Goal: Task Accomplishment & Management: Complete application form

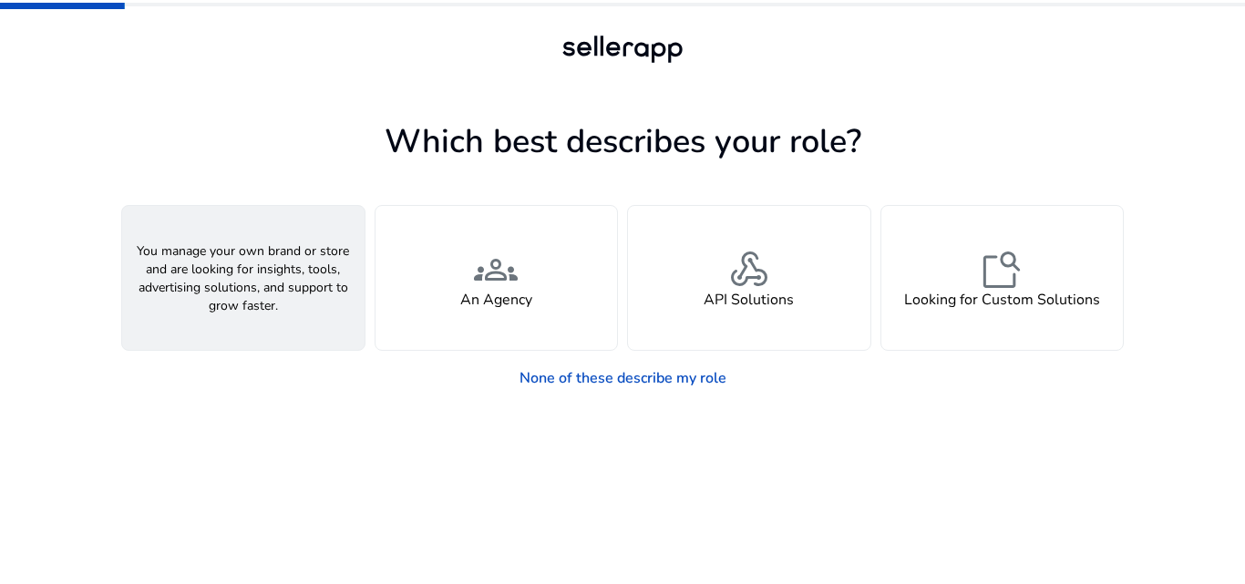
click at [282, 298] on div "person A Seller" at bounding box center [243, 278] width 242 height 144
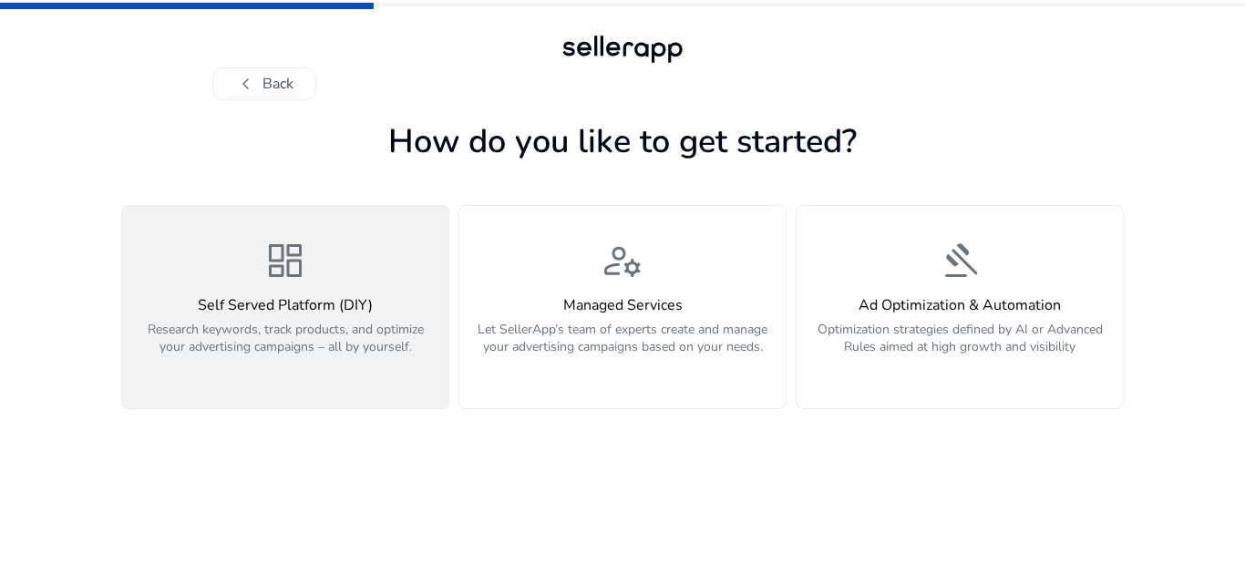
click at [232, 266] on div "dashboard Self Served Platform (DIY) Research keywords, track products, and opt…" at bounding box center [285, 307] width 304 height 137
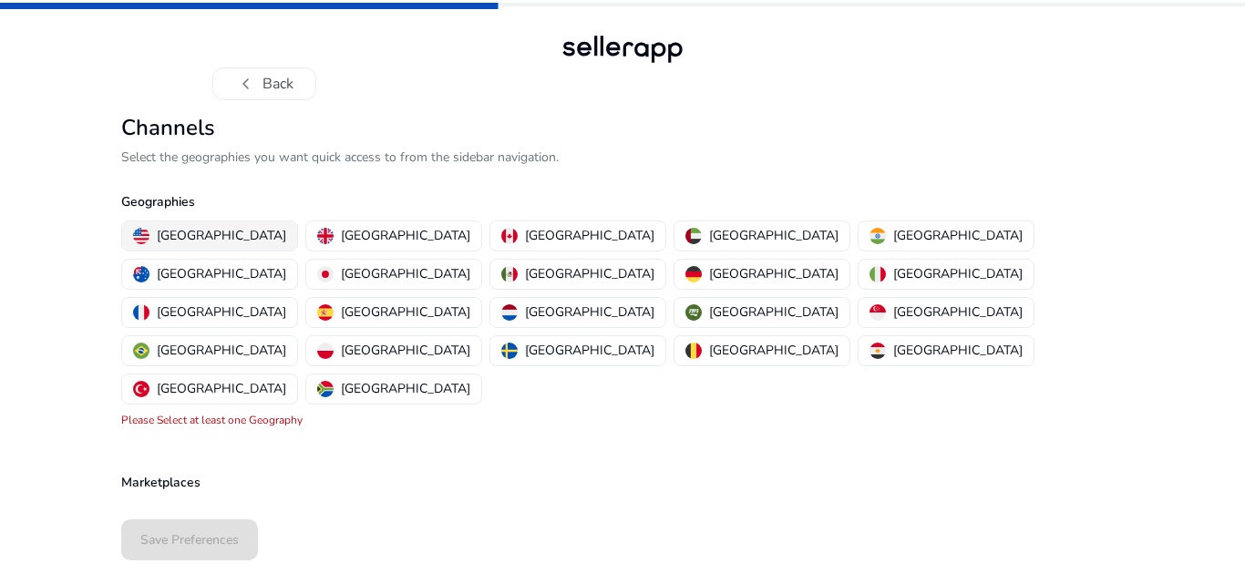
click at [169, 234] on p "[GEOGRAPHIC_DATA]" at bounding box center [221, 235] width 129 height 19
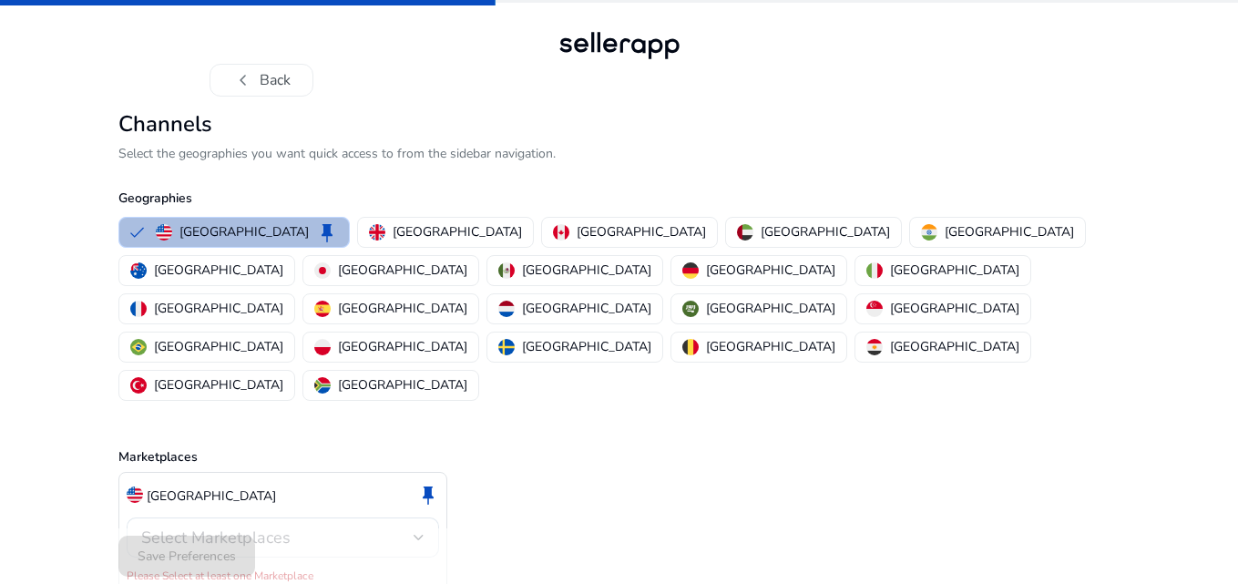
scroll to position [5, 0]
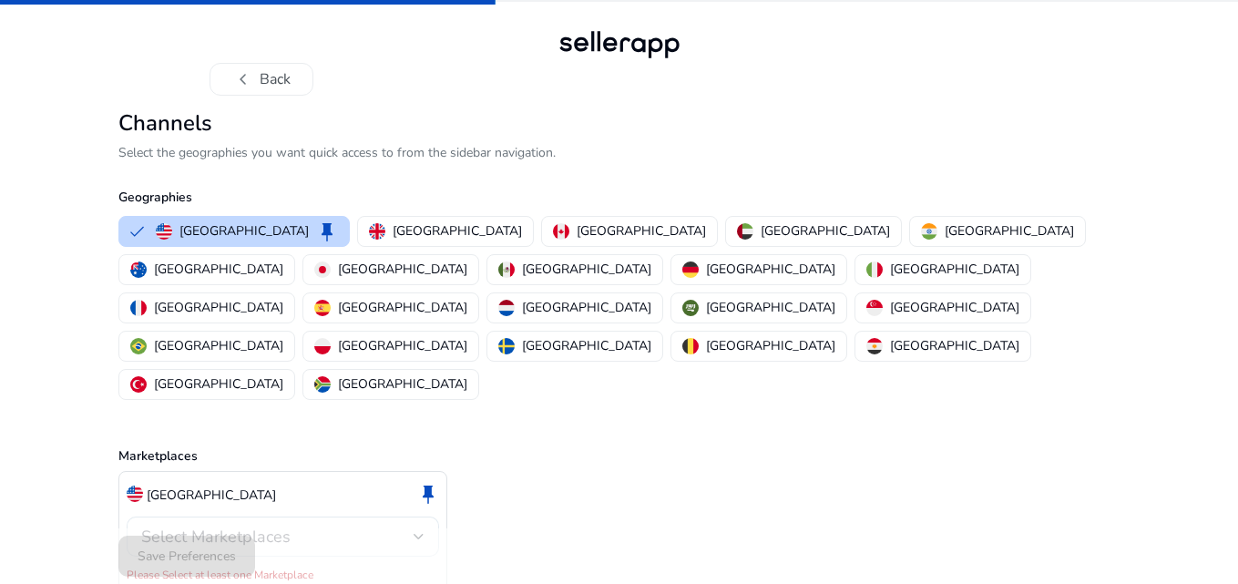
click at [291, 517] on div "Select Marketplaces" at bounding box center [282, 537] width 283 height 40
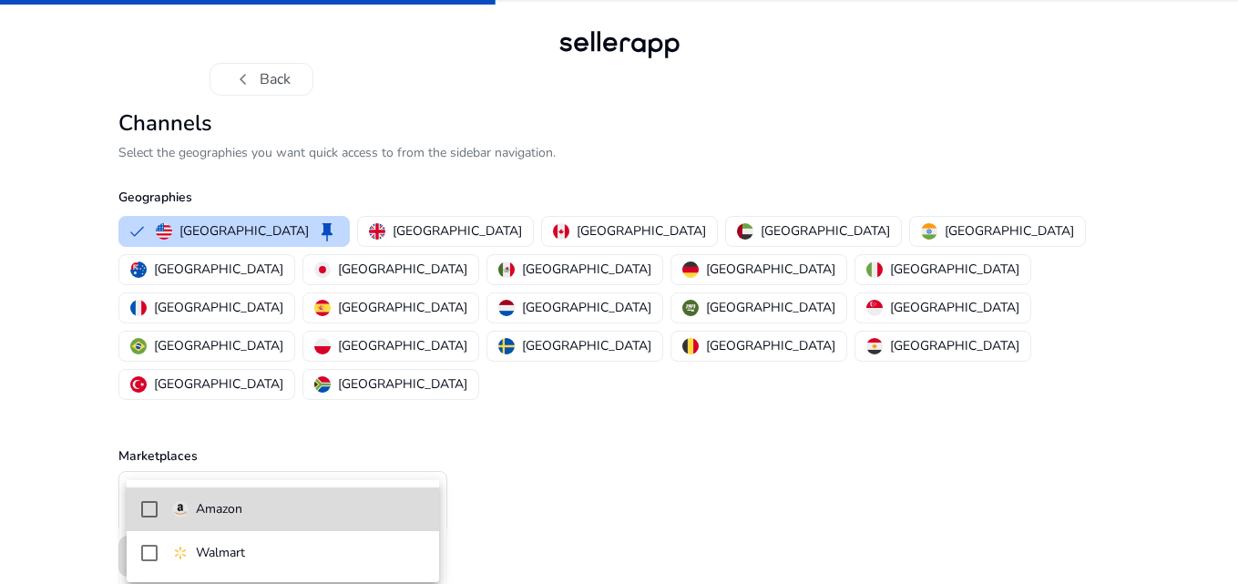
click at [255, 519] on span "Amazon" at bounding box center [298, 509] width 252 height 20
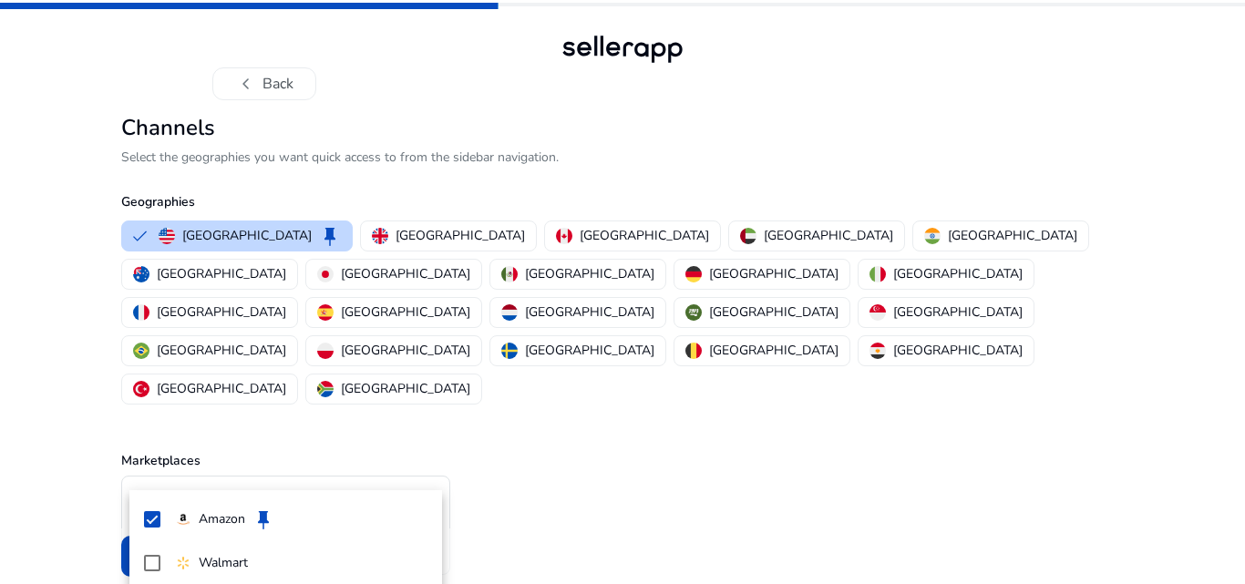
click at [1083, 352] on div at bounding box center [622, 292] width 1245 height 584
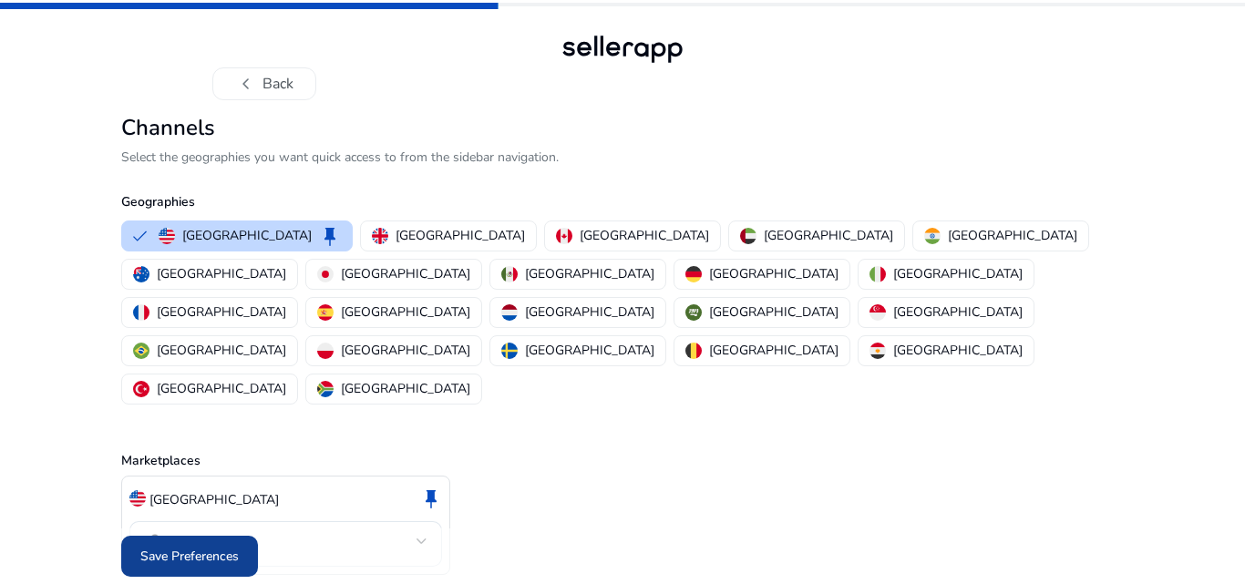
click at [231, 547] on span "Save Preferences" at bounding box center [189, 556] width 98 height 19
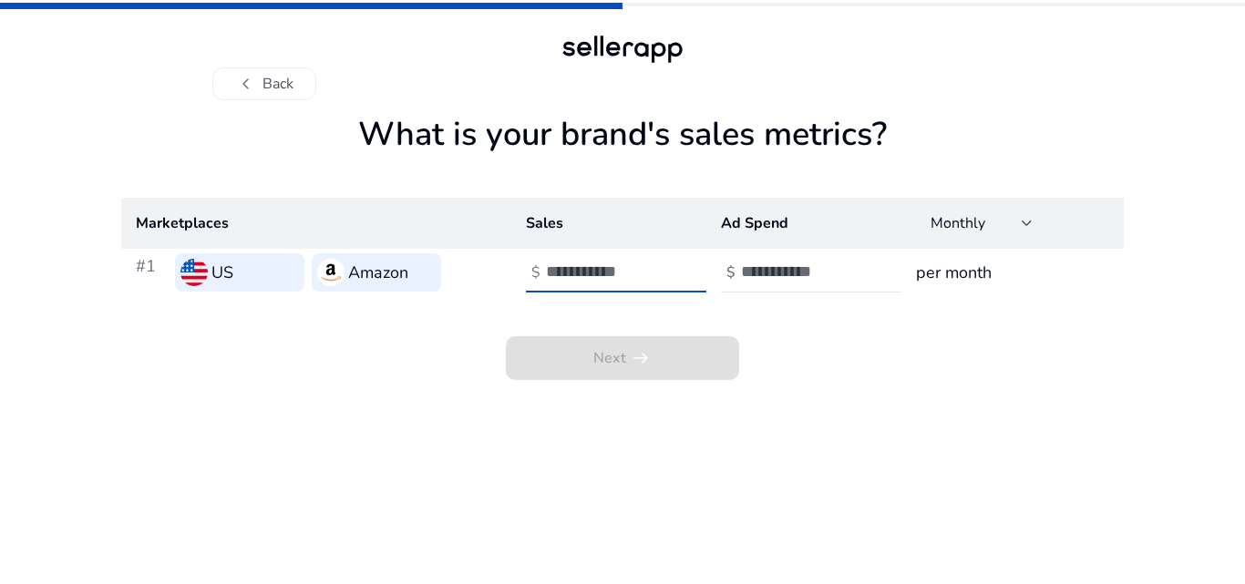
click at [607, 272] on input "number" at bounding box center [607, 272] width 123 height 20
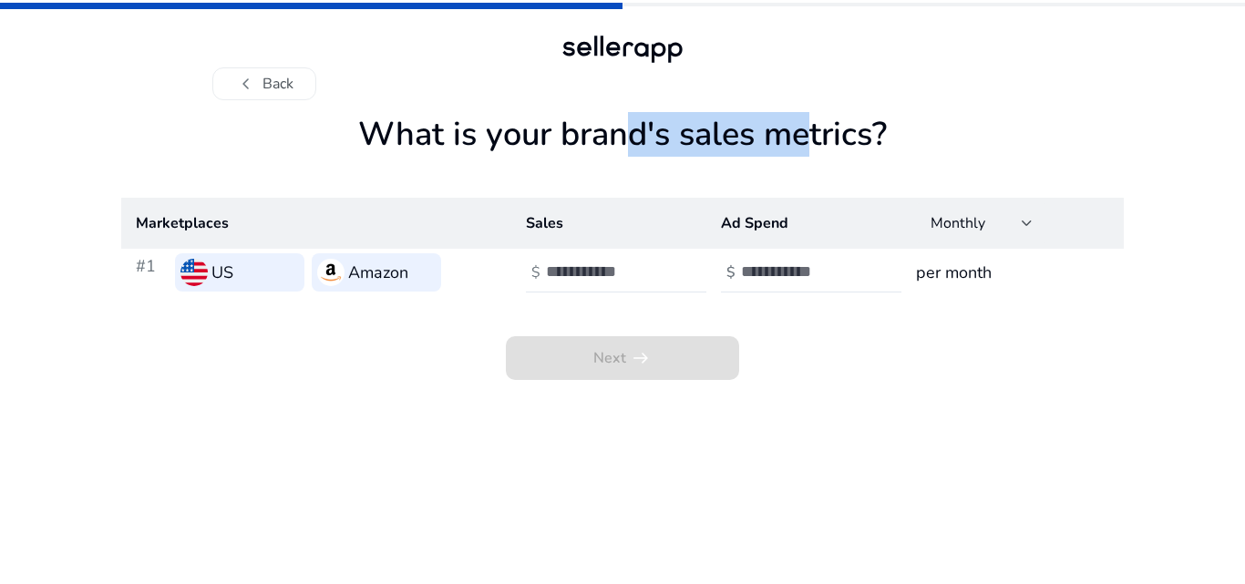
drag, startPoint x: 617, startPoint y: 141, endPoint x: 785, endPoint y: 156, distance: 169.2
click at [785, 156] on h1 "What is your brand's sales metrics?" at bounding box center [622, 156] width 1002 height 83
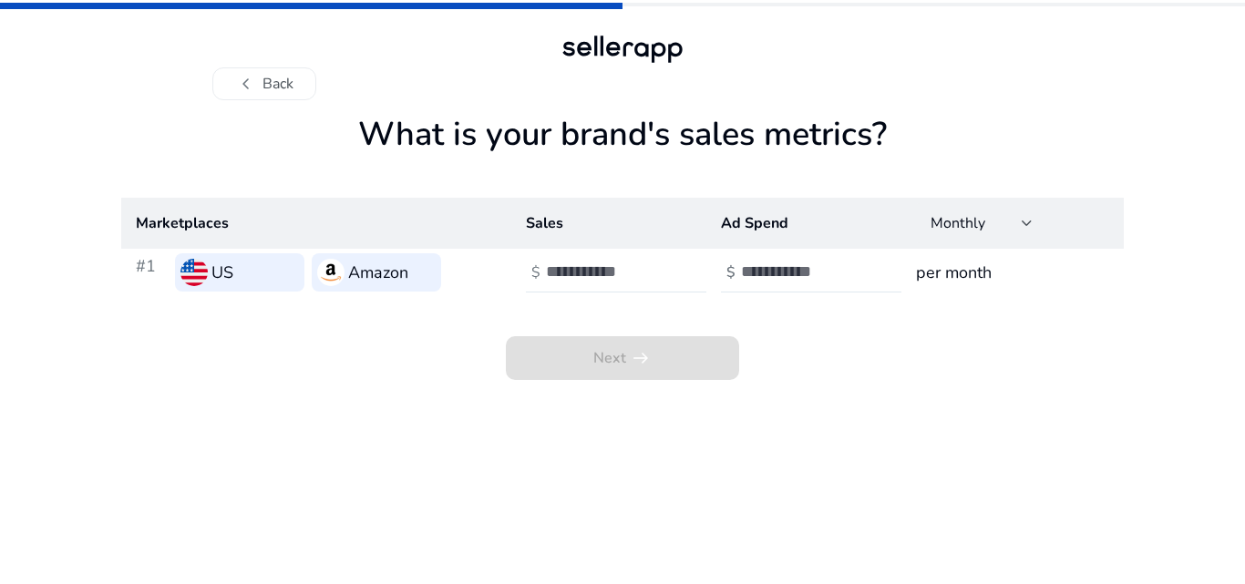
click at [1112, 137] on h1 "What is your brand's sales metrics?" at bounding box center [622, 156] width 1002 height 83
click at [581, 274] on input "number" at bounding box center [607, 272] width 123 height 20
type input "*"
type input "****"
click at [792, 275] on input "number" at bounding box center [802, 272] width 123 height 20
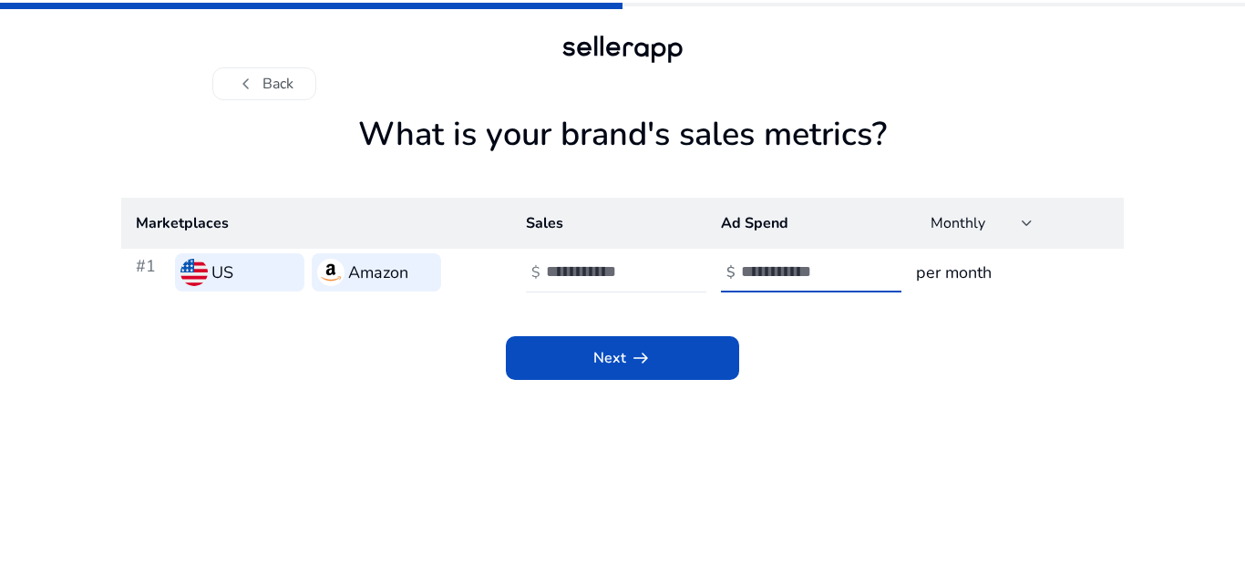
type input "***"
click at [922, 364] on div "Next arrow_right_alt" at bounding box center [622, 338] width 1002 height 84
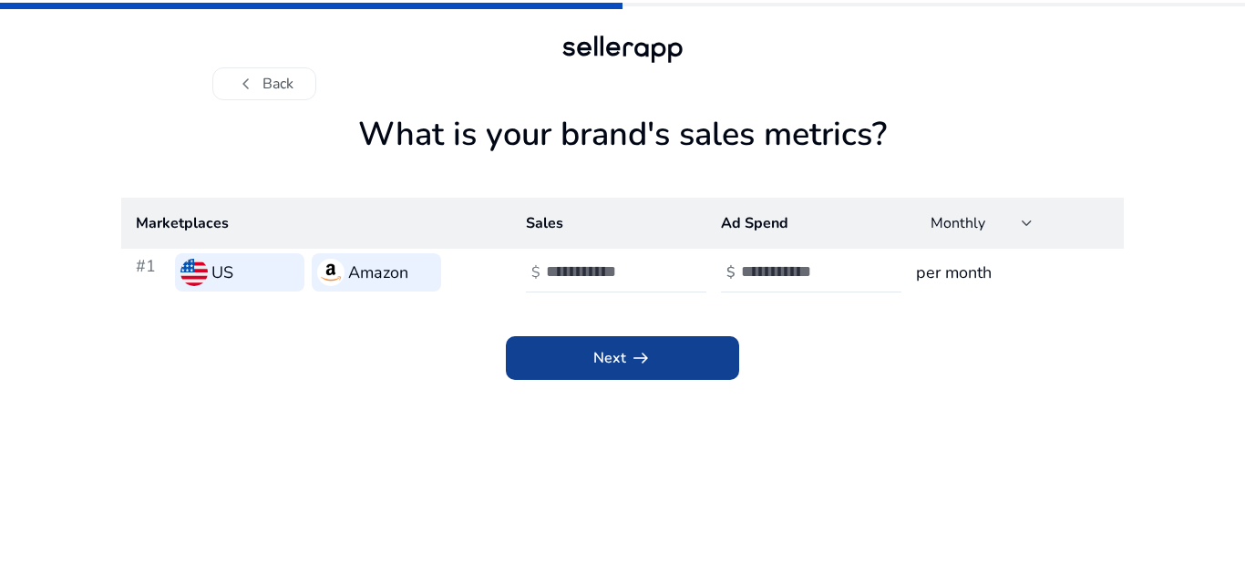
click at [710, 363] on span at bounding box center [622, 358] width 233 height 44
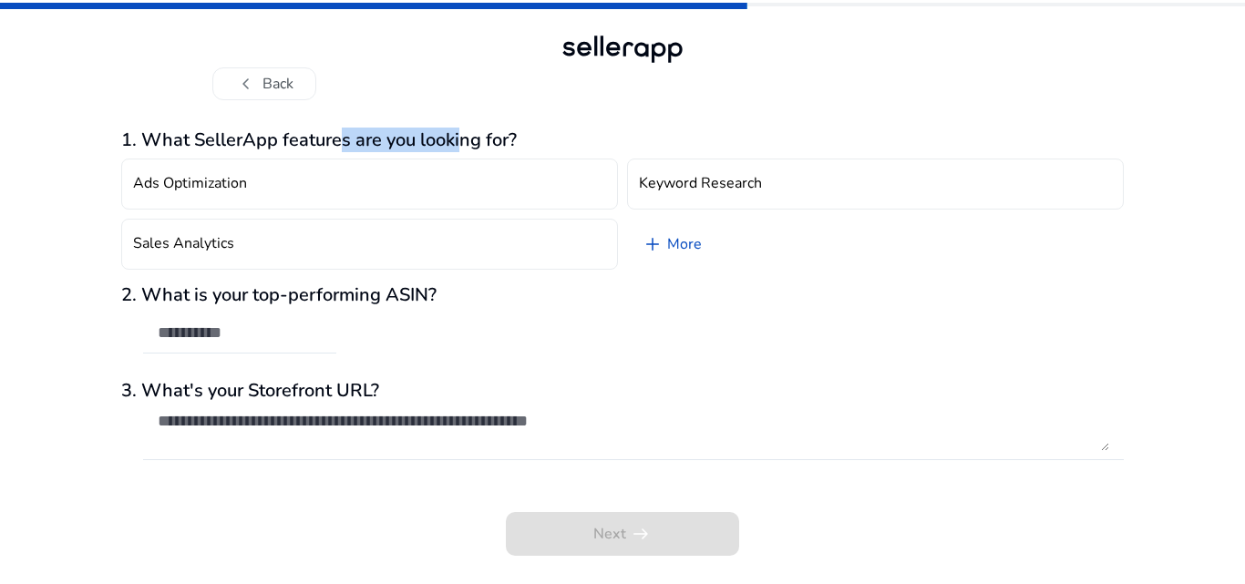
drag, startPoint x: 344, startPoint y: 136, endPoint x: 488, endPoint y: 134, distance: 144.9
click at [464, 134] on h3 "1. What SellerApp features are you looking for?" at bounding box center [622, 140] width 1002 height 22
click at [714, 108] on div "1. What SellerApp features are you looking for? Ads Optimization Keyword Resear…" at bounding box center [622, 342] width 1002 height 484
click at [692, 240] on link "add More" at bounding box center [671, 244] width 89 height 51
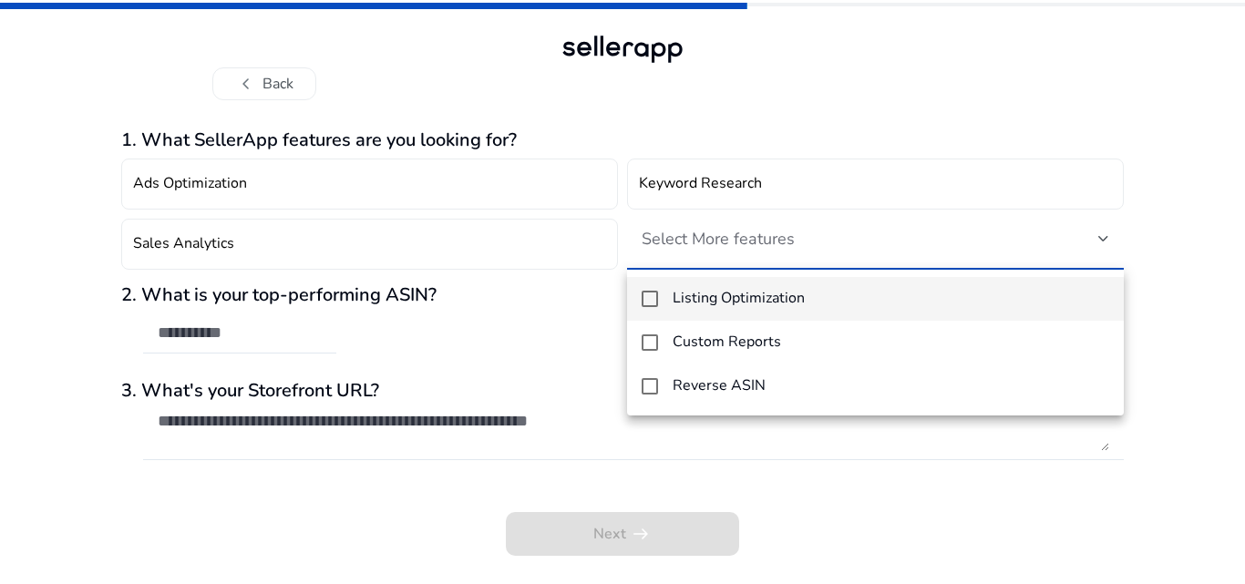
click at [1195, 247] on div at bounding box center [622, 292] width 1245 height 584
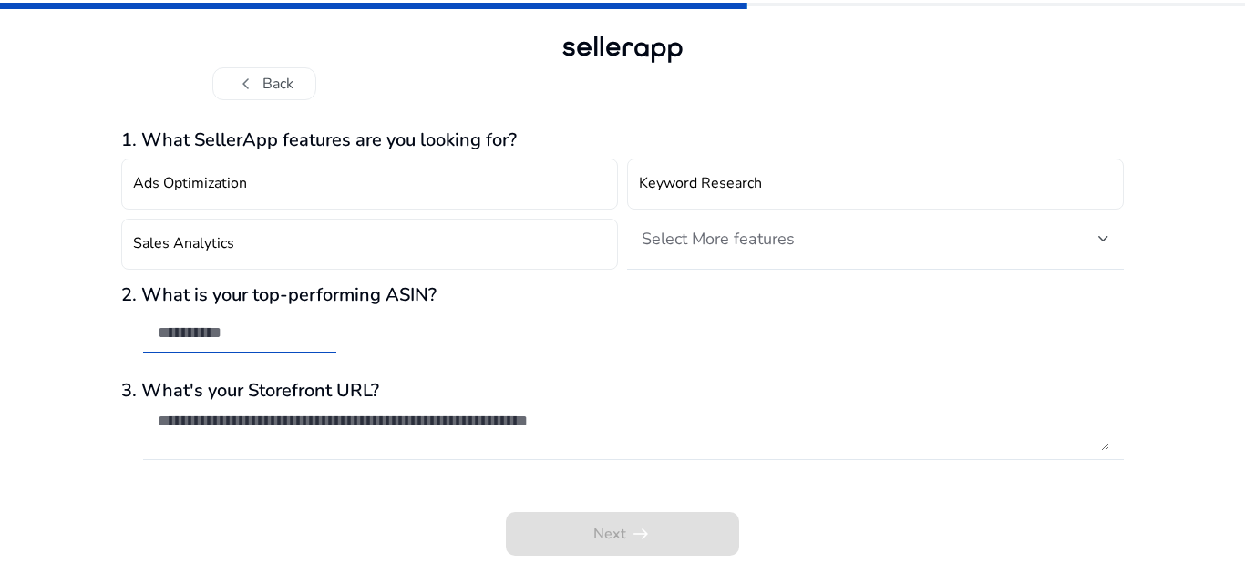
click at [287, 338] on input "text" at bounding box center [240, 333] width 164 height 20
drag, startPoint x: 226, startPoint y: 140, endPoint x: 414, endPoint y: 144, distance: 187.7
click at [414, 144] on h3 "1. What SellerApp features are you looking for?" at bounding box center [622, 140] width 1002 height 22
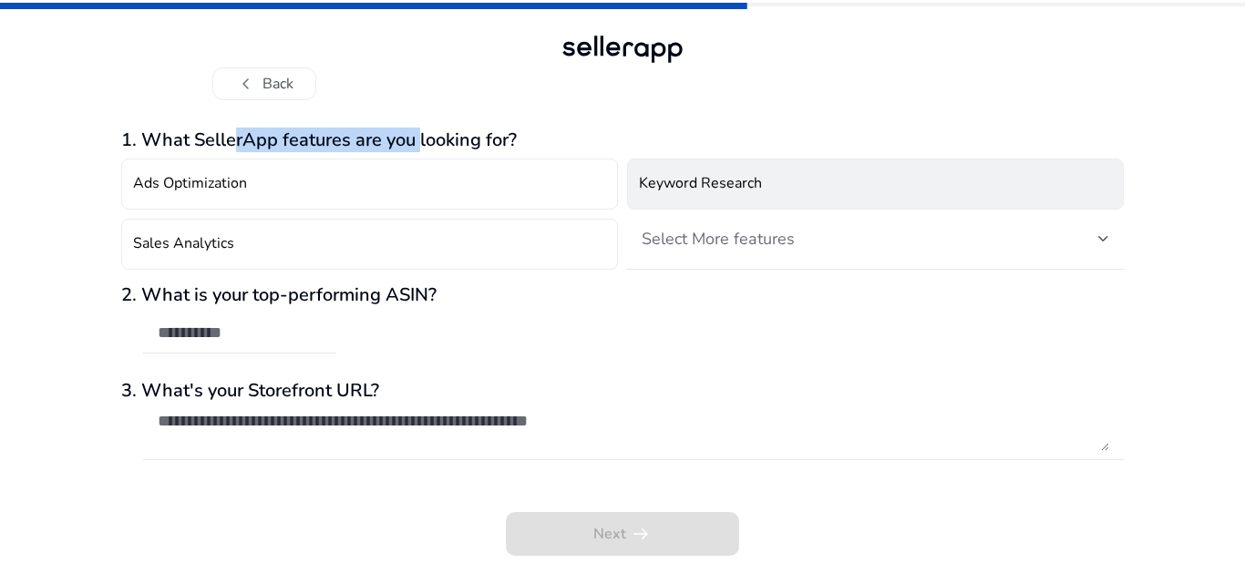
click at [727, 185] on h4 "Keyword Research" at bounding box center [700, 183] width 123 height 17
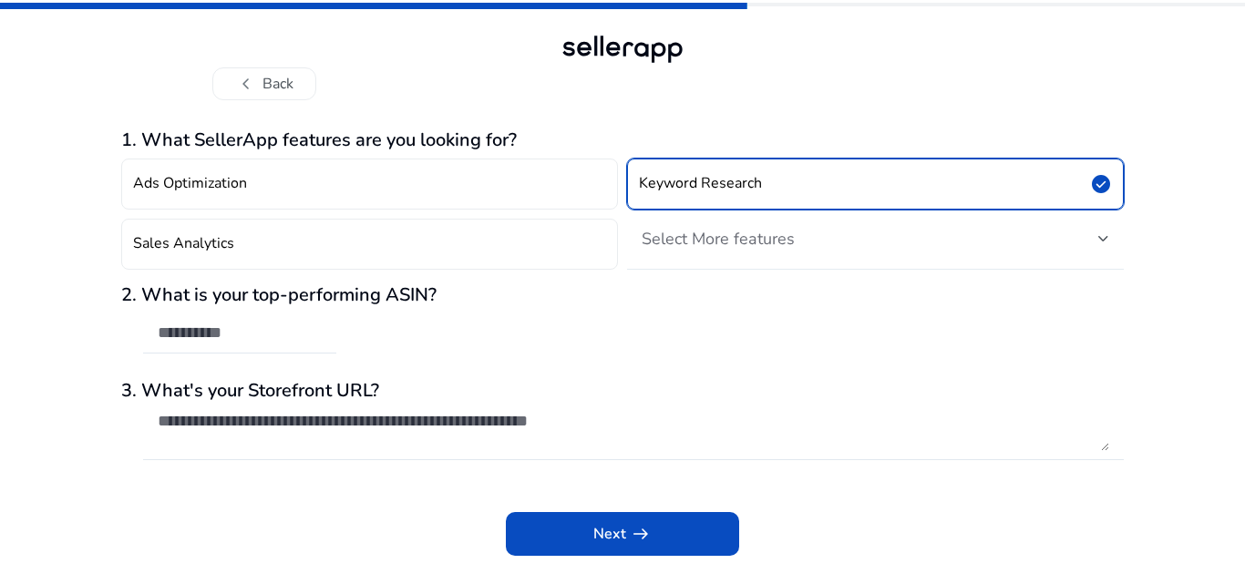
click at [1094, 238] on div "Select More features" at bounding box center [869, 239] width 456 height 20
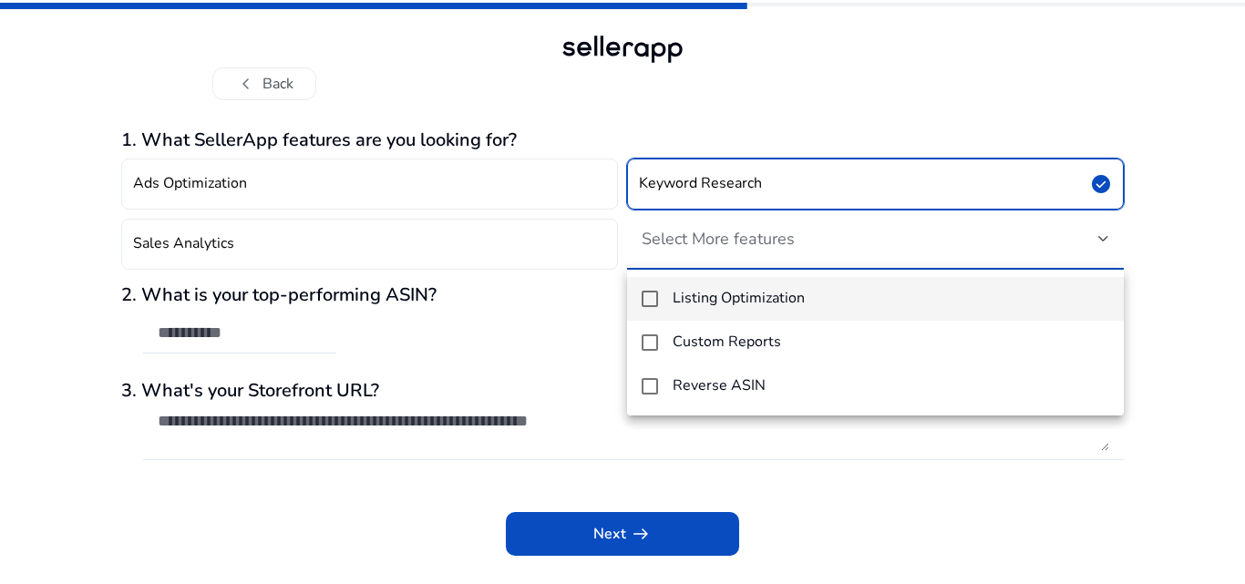
click at [977, 319] on mat-option "Listing Optimization" at bounding box center [875, 299] width 497 height 44
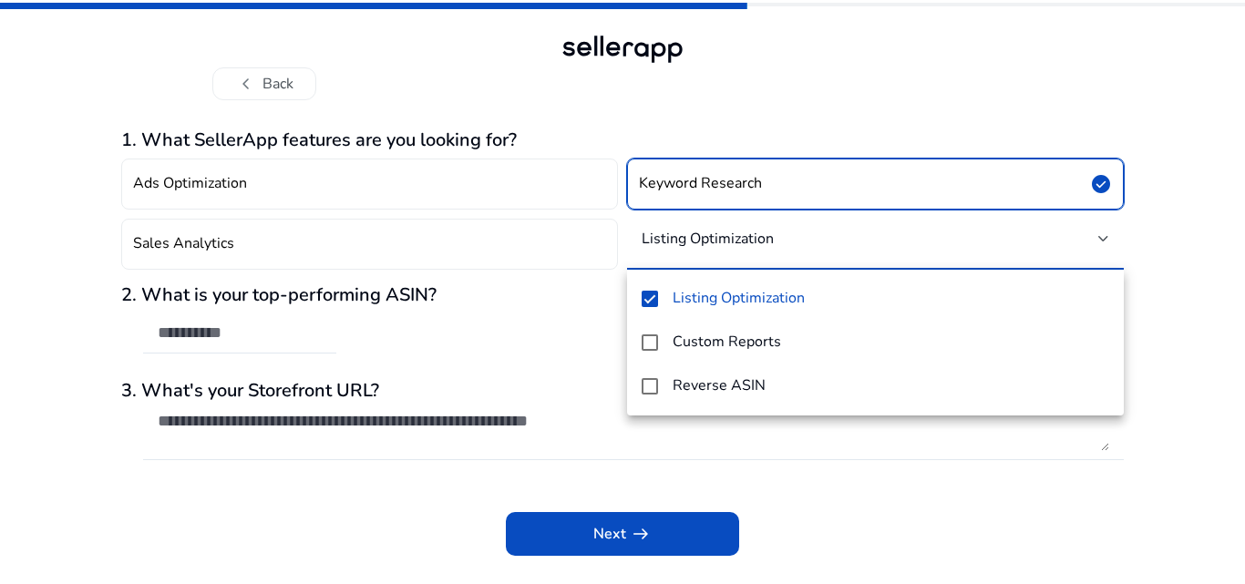
click at [925, 457] on div at bounding box center [622, 292] width 1245 height 584
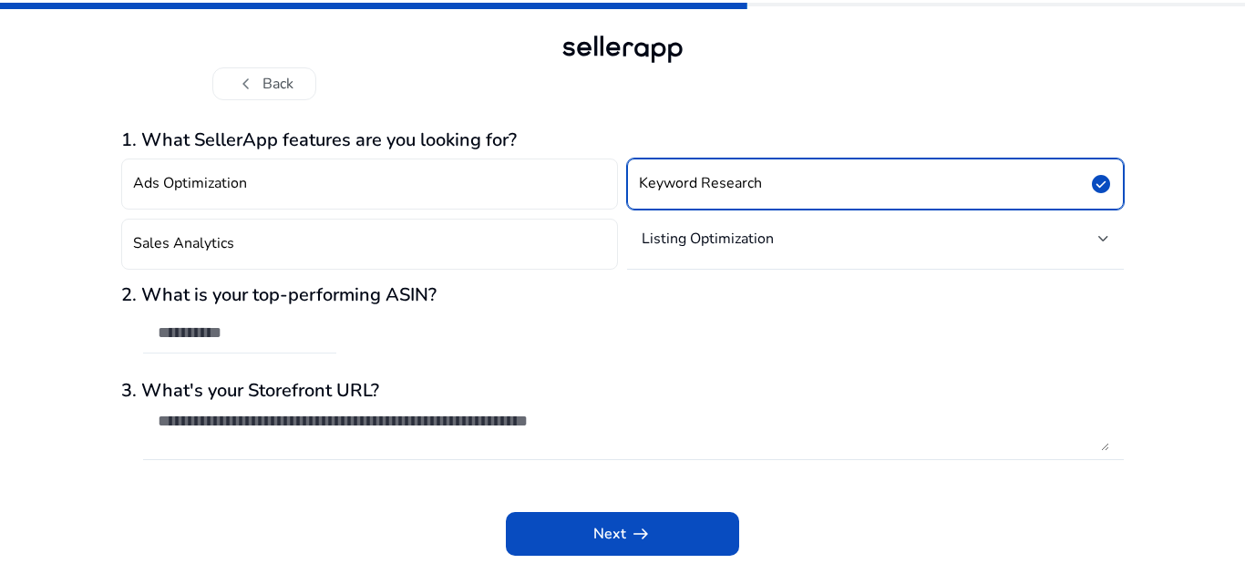
click at [191, 347] on div at bounding box center [240, 333] width 164 height 40
click at [741, 324] on div "2. What is your top-performing ASIN?" at bounding box center [622, 328] width 1002 height 88
click at [270, 333] on input "text" at bounding box center [240, 333] width 164 height 20
paste input "**********"
drag, startPoint x: 210, startPoint y: 337, endPoint x: 137, endPoint y: 333, distance: 73.0
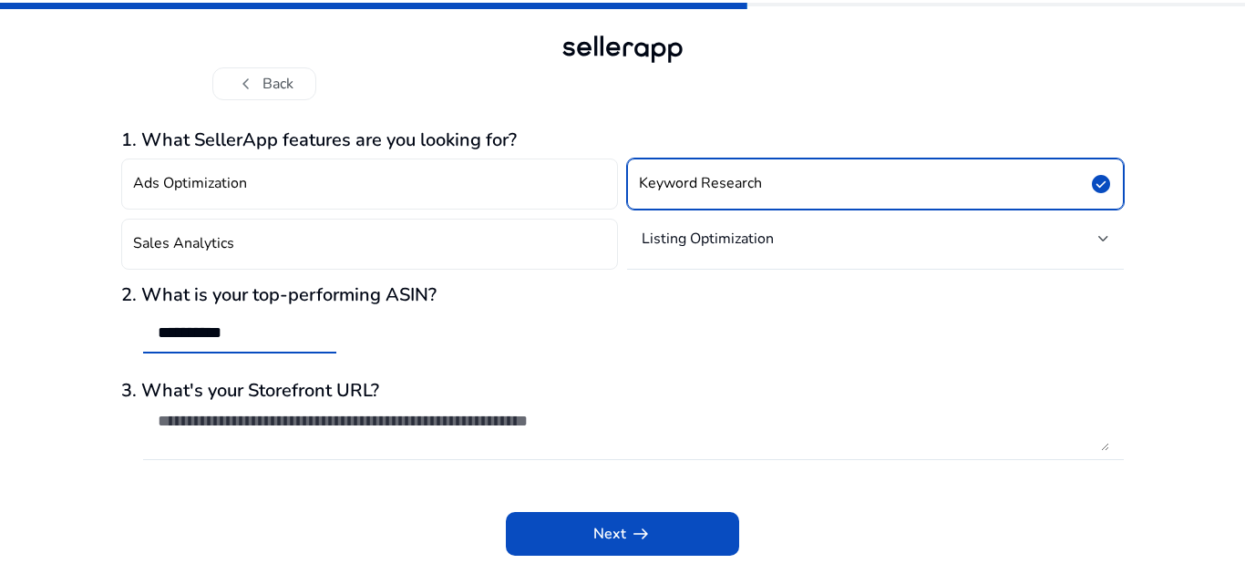
click at [137, 333] on mat-form-field "**********" at bounding box center [228, 342] width 215 height 59
paste input "text"
type input "**********"
click at [895, 390] on h3 "3. What's your Storefront URL?" at bounding box center [622, 391] width 1002 height 22
click at [595, 423] on textarea at bounding box center [633, 431] width 951 height 40
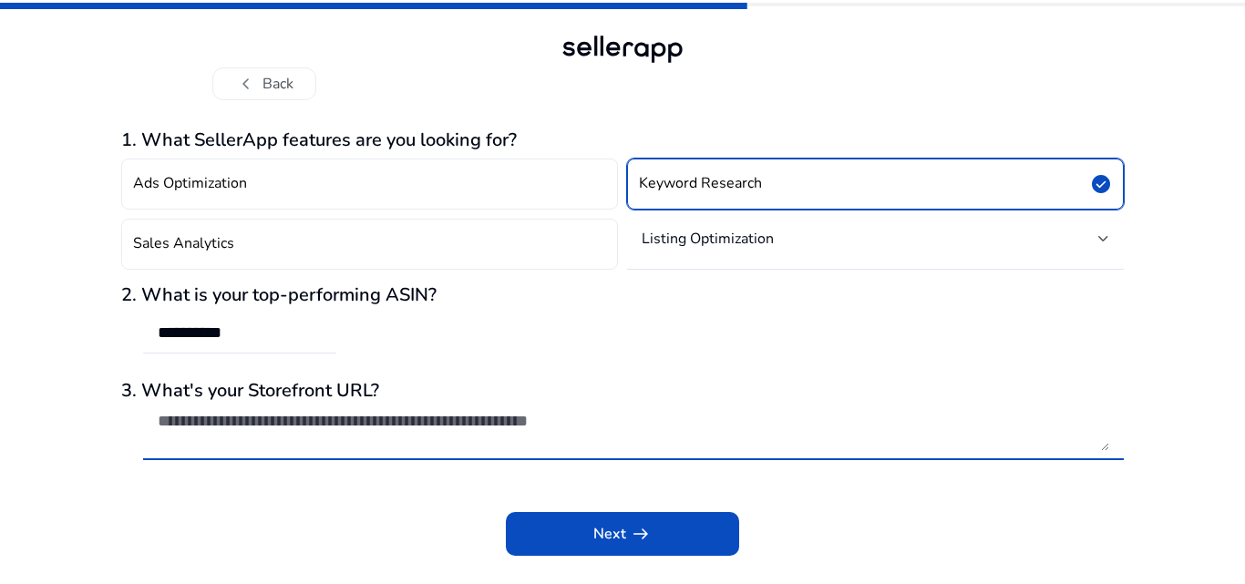
click at [259, 480] on div "**********" at bounding box center [622, 342] width 1002 height 426
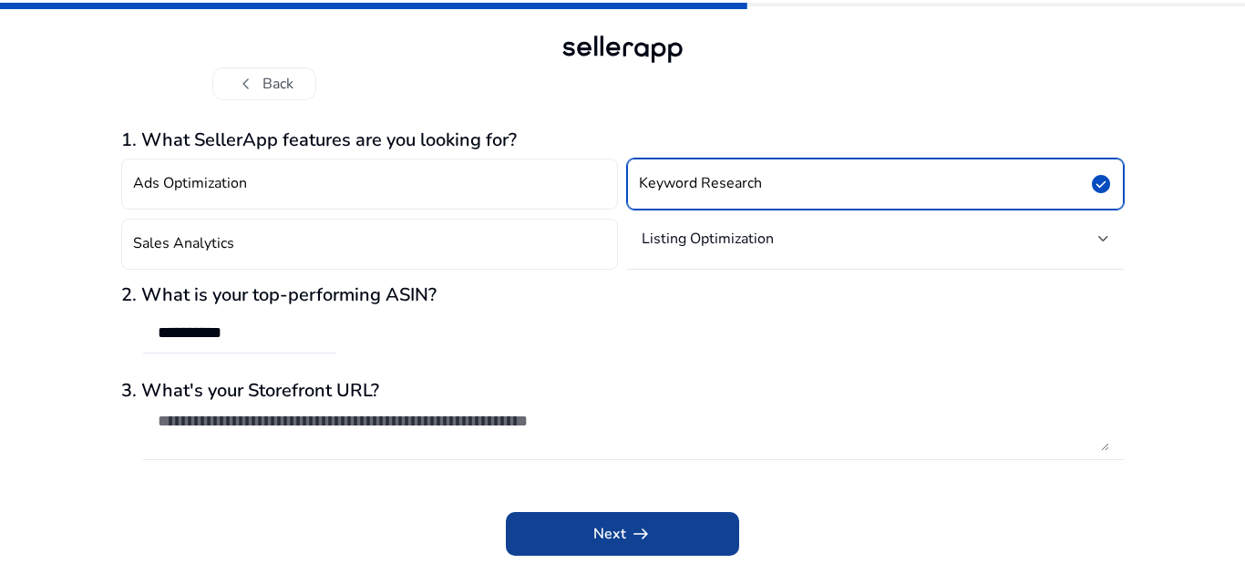
click at [645, 539] on span "arrow_right_alt" at bounding box center [641, 534] width 22 height 22
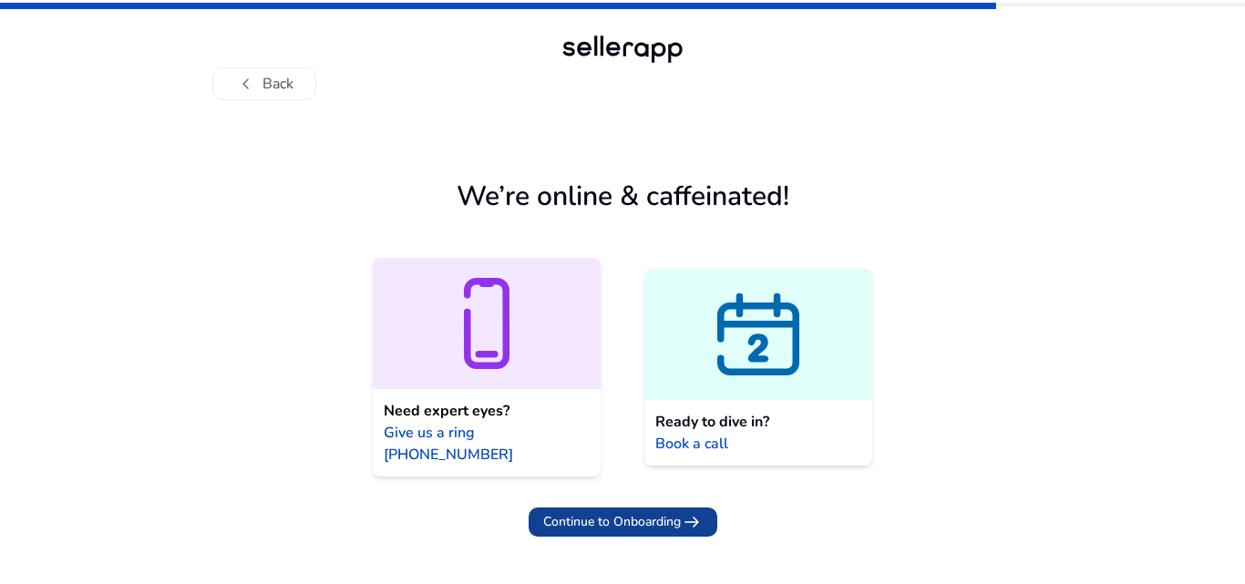
click at [607, 512] on span "Continue to Onboarding" at bounding box center [612, 521] width 138 height 19
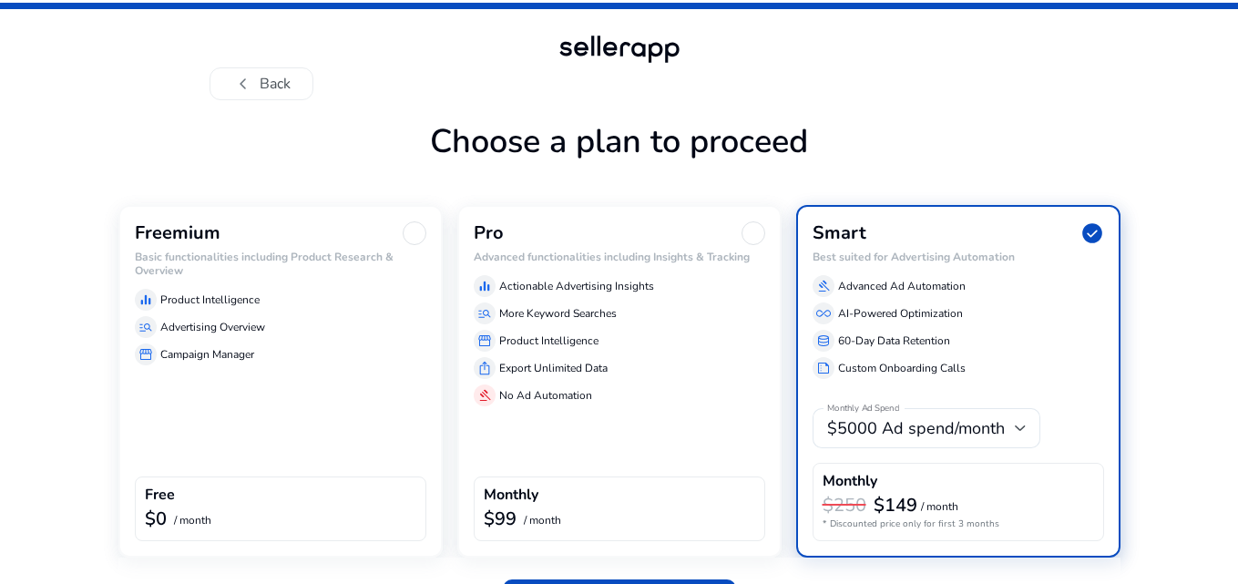
click at [218, 319] on p "Advertising Overview" at bounding box center [212, 327] width 105 height 16
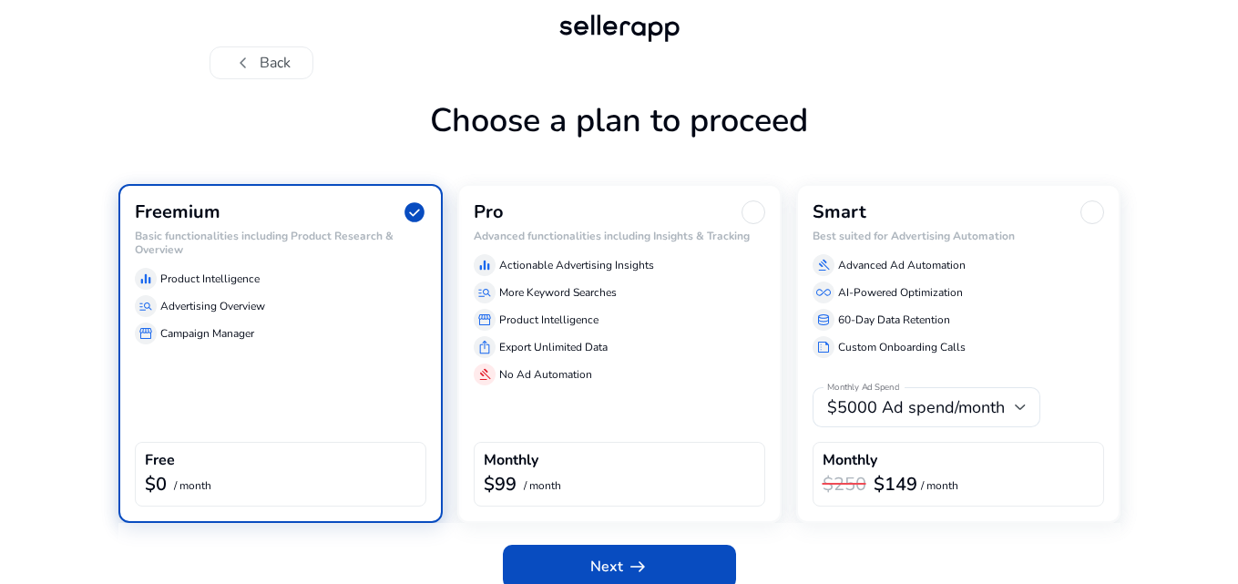
scroll to position [40, 0]
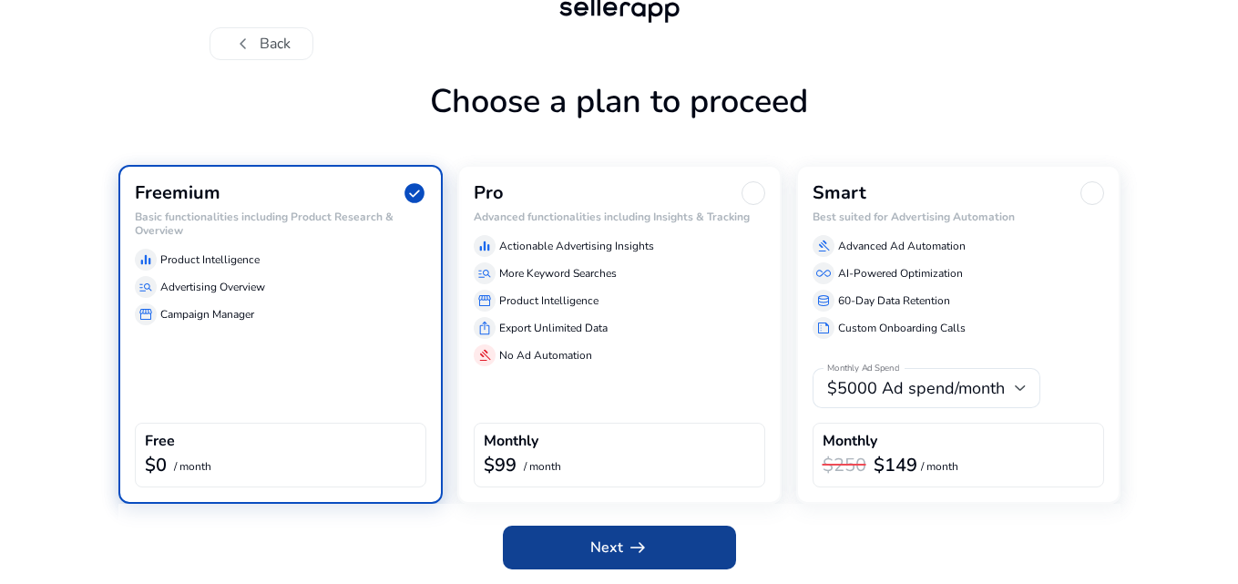
click at [580, 548] on span at bounding box center [619, 548] width 233 height 44
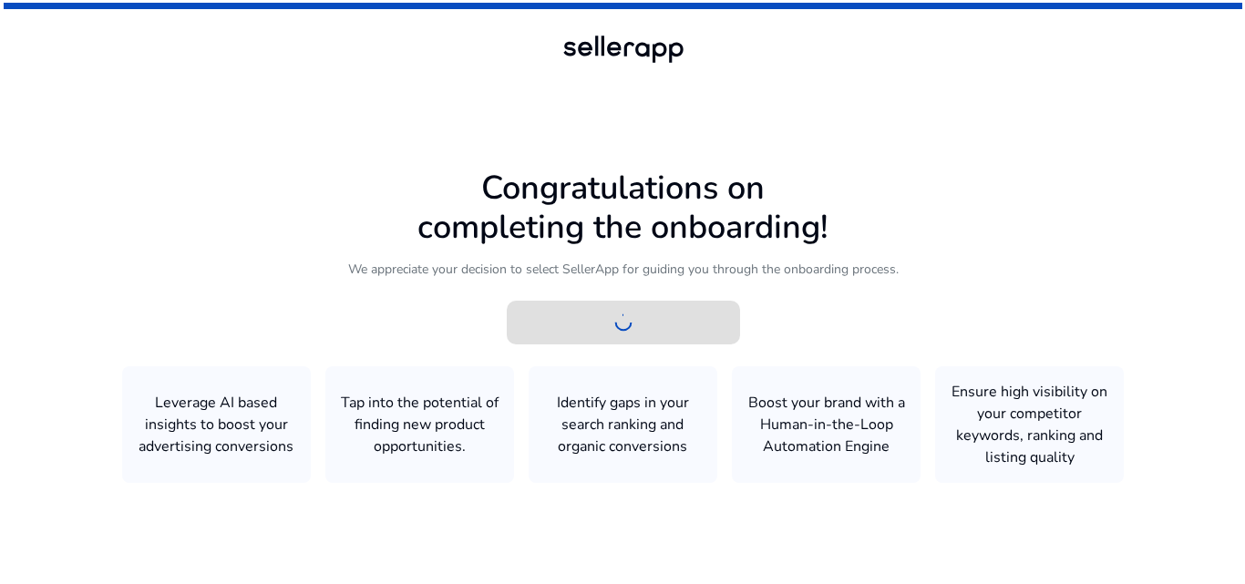
scroll to position [0, 0]
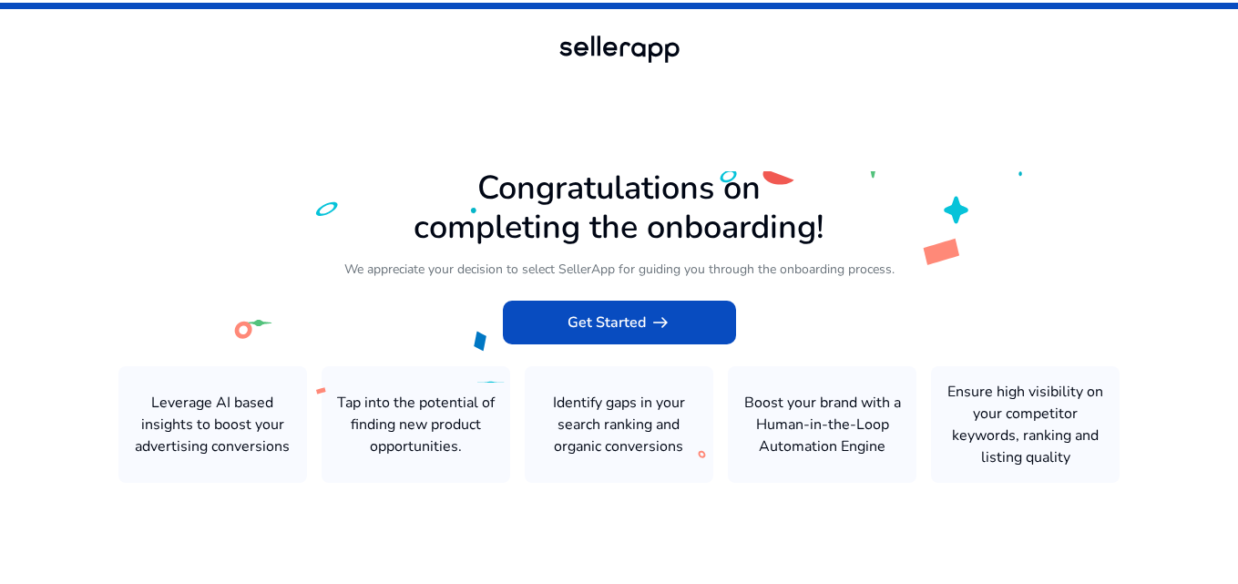
drag, startPoint x: 380, startPoint y: 269, endPoint x: 479, endPoint y: 272, distance: 99.4
click at [479, 272] on icon at bounding box center [619, 289] width 1238 height 579
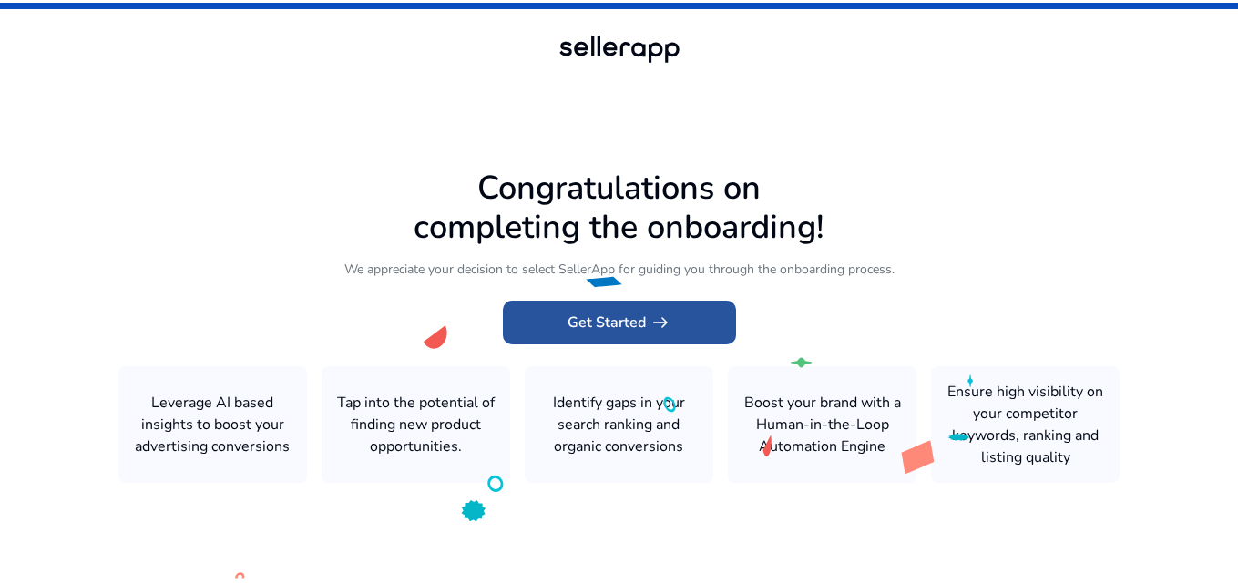
click at [554, 324] on span at bounding box center [619, 323] width 233 height 44
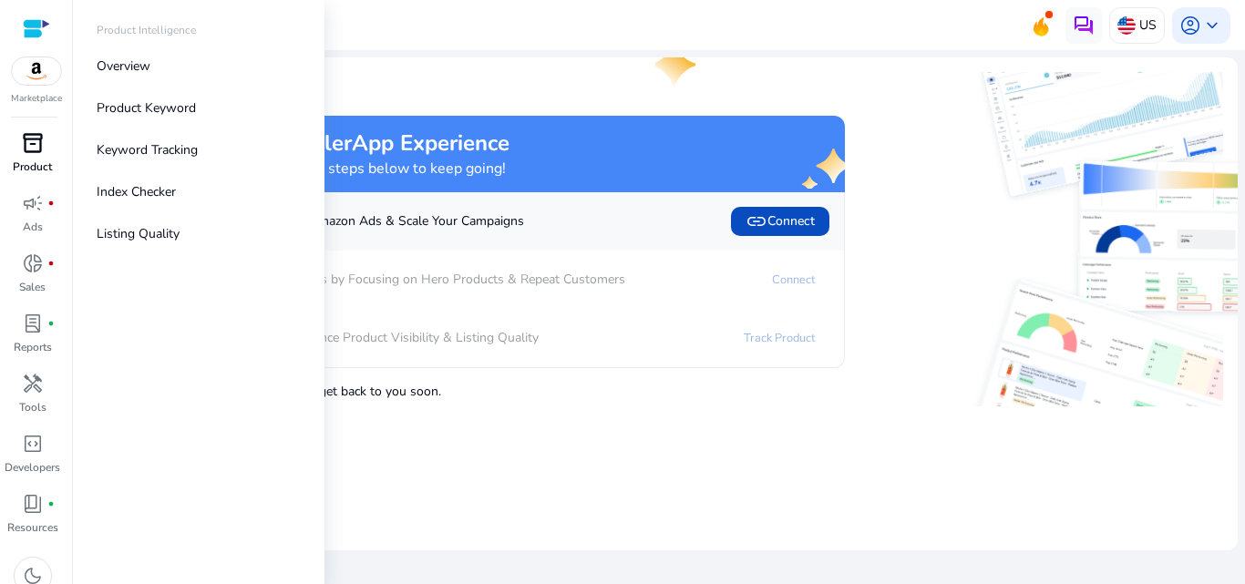
click at [26, 163] on p "Product" at bounding box center [32, 167] width 39 height 16
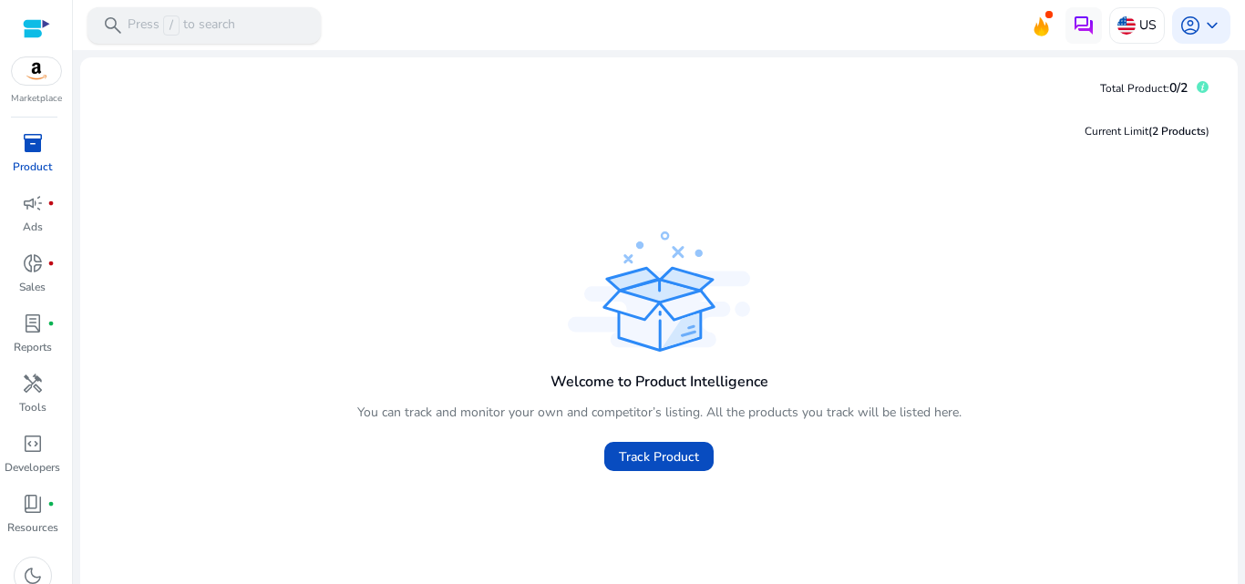
click at [272, 34] on div "search Press / to search" at bounding box center [203, 25] width 233 height 36
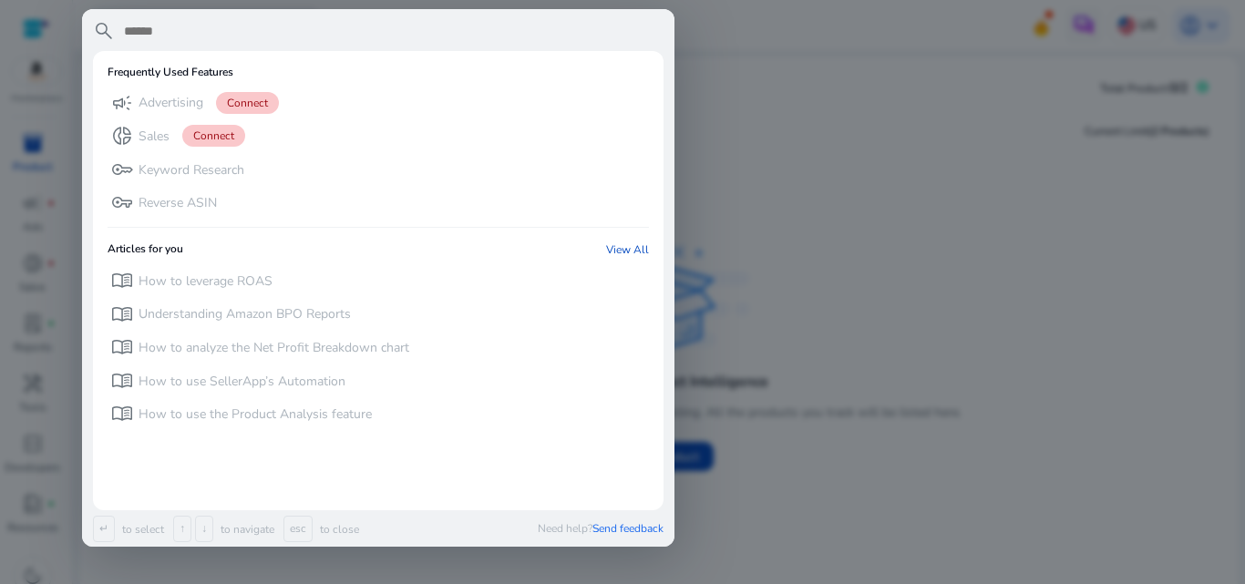
click at [844, 81] on div at bounding box center [622, 292] width 1245 height 584
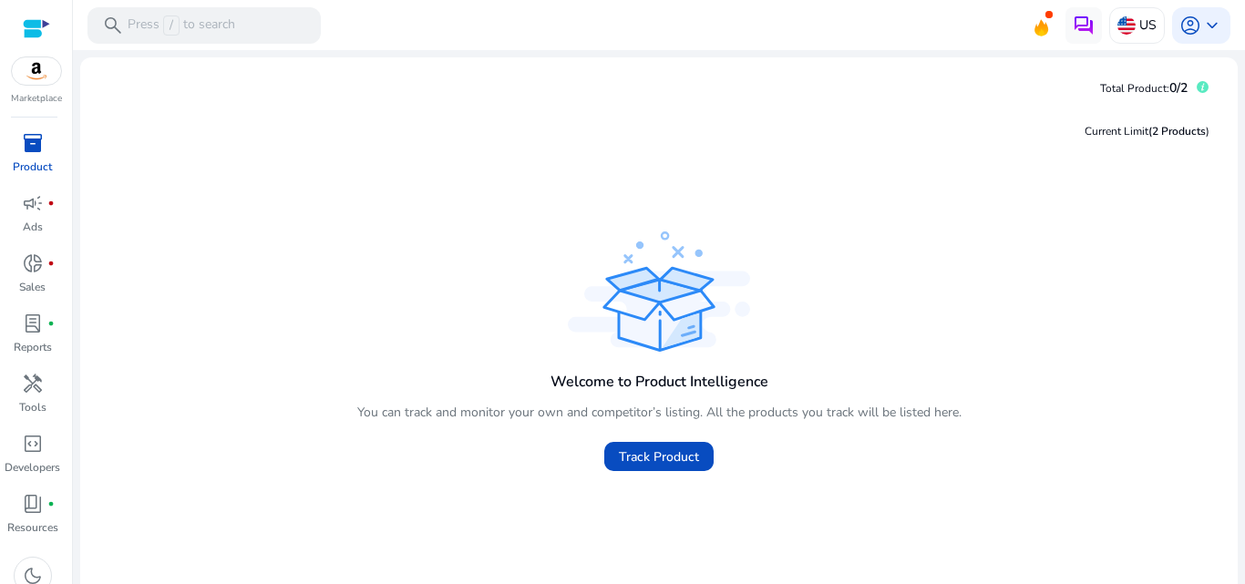
scroll to position [56, 0]
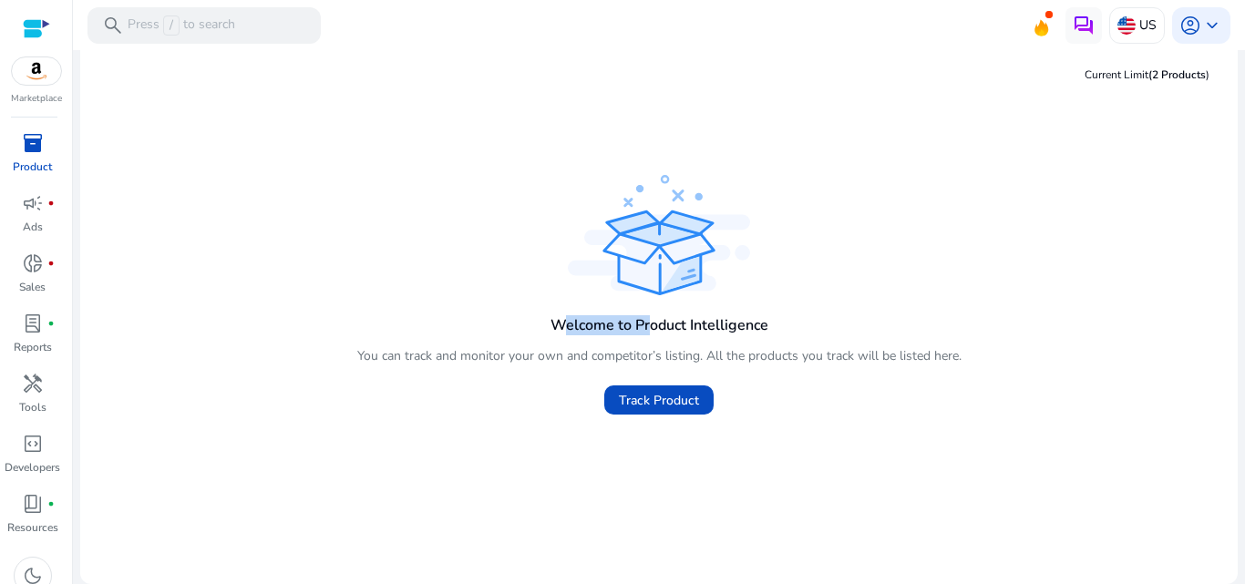
drag, startPoint x: 561, startPoint y: 333, endPoint x: 773, endPoint y: 336, distance: 211.4
click at [748, 335] on div "Welcome to Product Intelligence You can track and monitor your own and competit…" at bounding box center [659, 359] width 604 height 121
click at [26, 391] on span "handyman" at bounding box center [33, 384] width 22 height 22
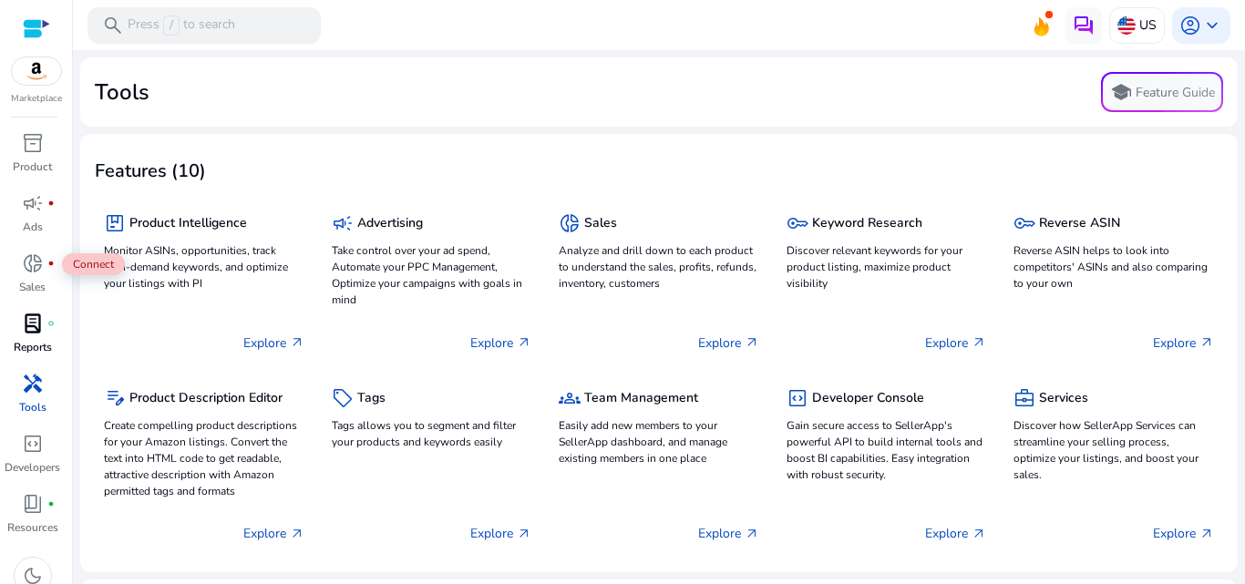
click at [36, 313] on span "lab_profile" at bounding box center [33, 324] width 22 height 22
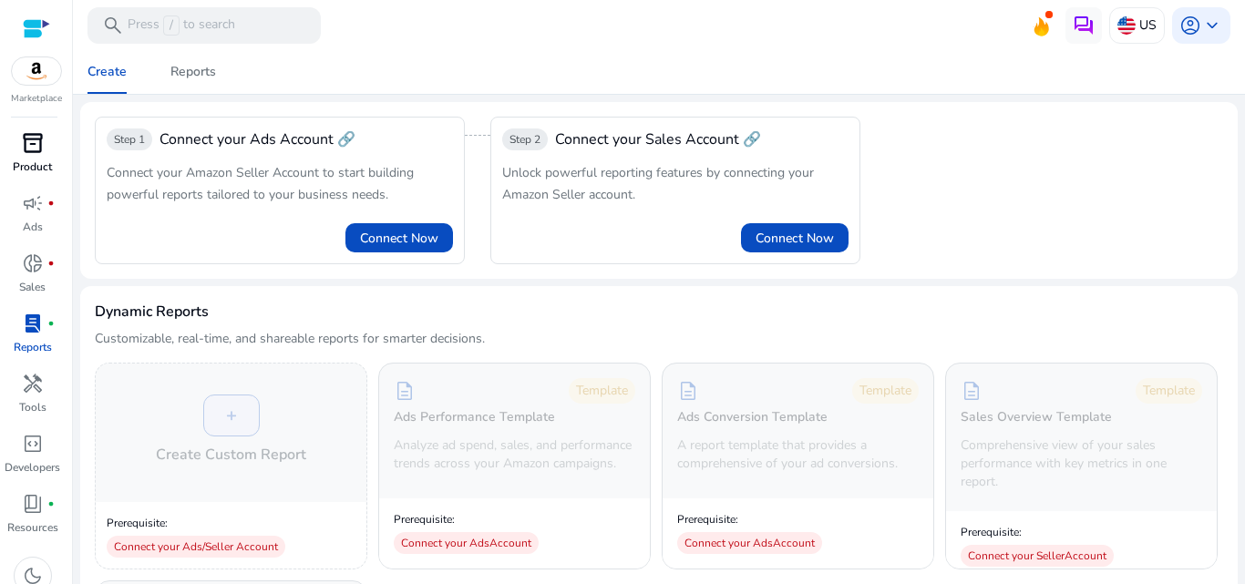
click at [27, 140] on span "inventory_2" at bounding box center [33, 143] width 22 height 22
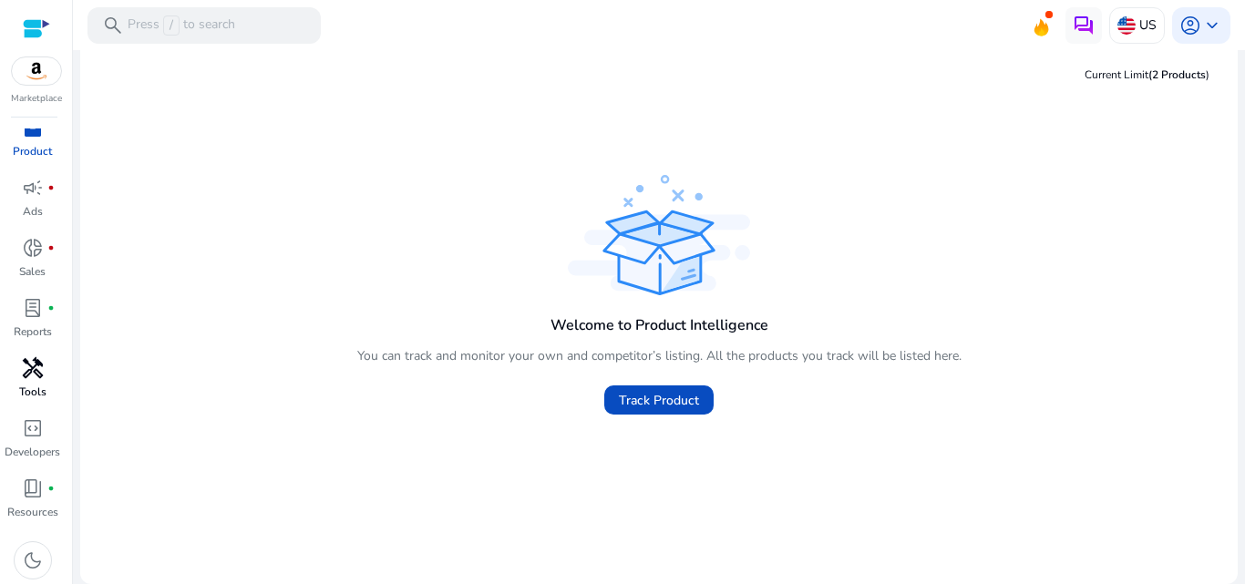
scroll to position [18, 0]
click at [31, 483] on span "book_4" at bounding box center [33, 486] width 22 height 22
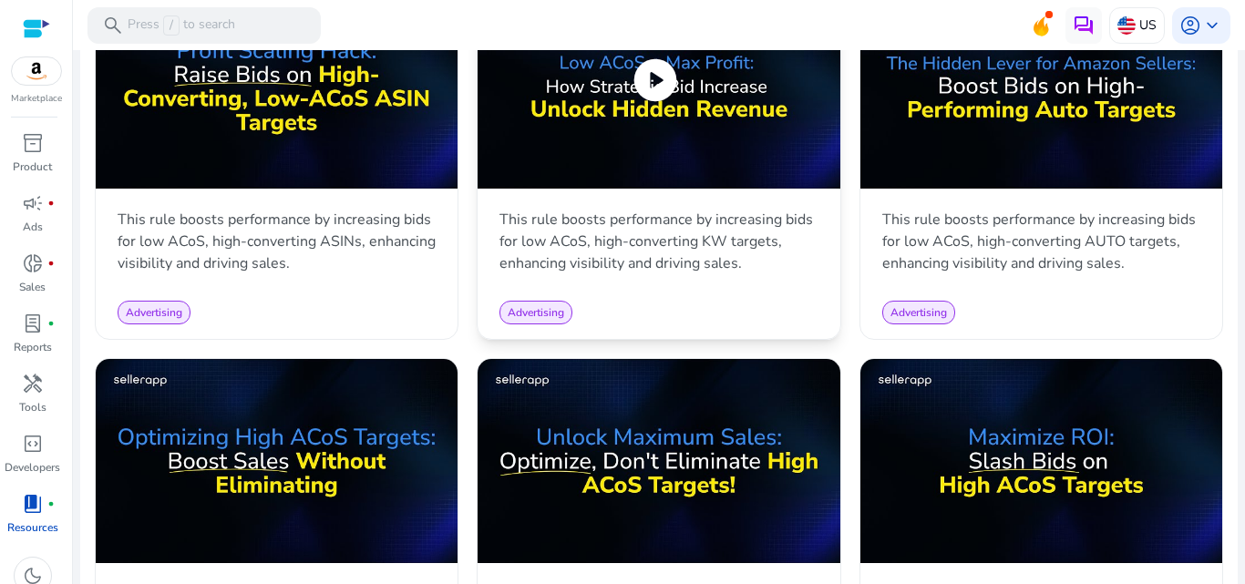
scroll to position [1185, 0]
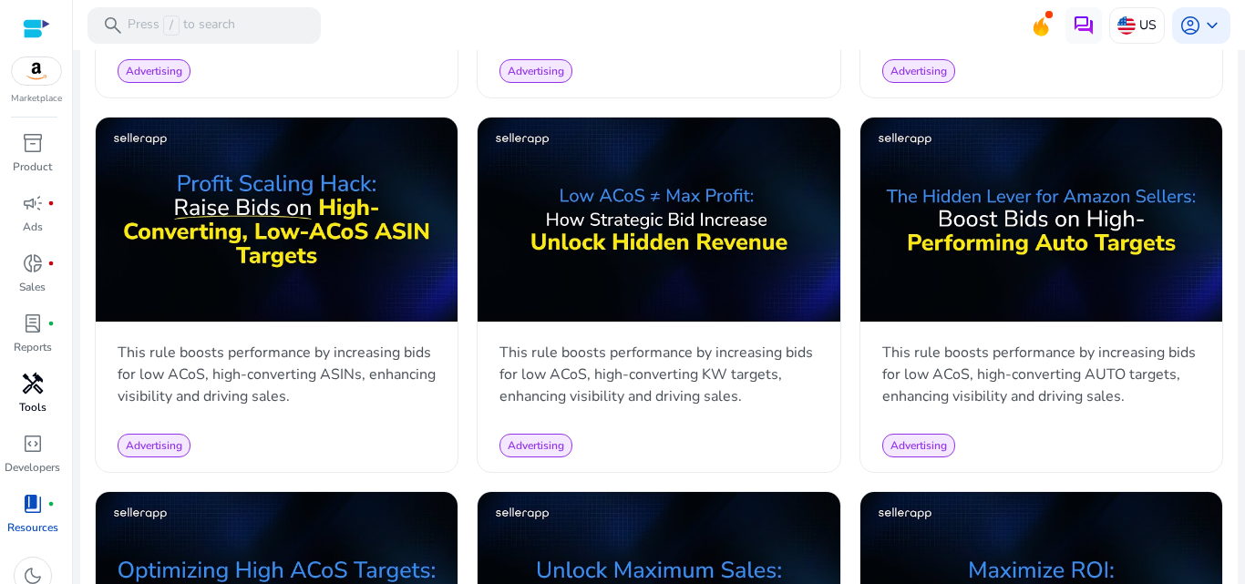
click at [22, 391] on span "handyman" at bounding box center [33, 384] width 22 height 22
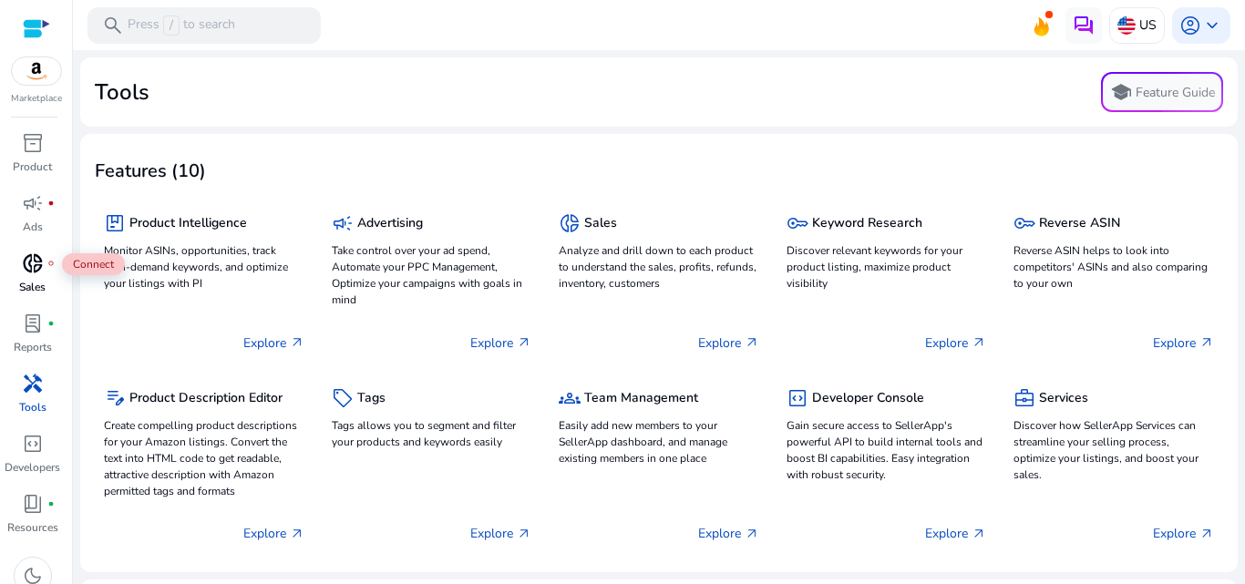
click at [32, 271] on span "donut_small" at bounding box center [33, 263] width 22 height 22
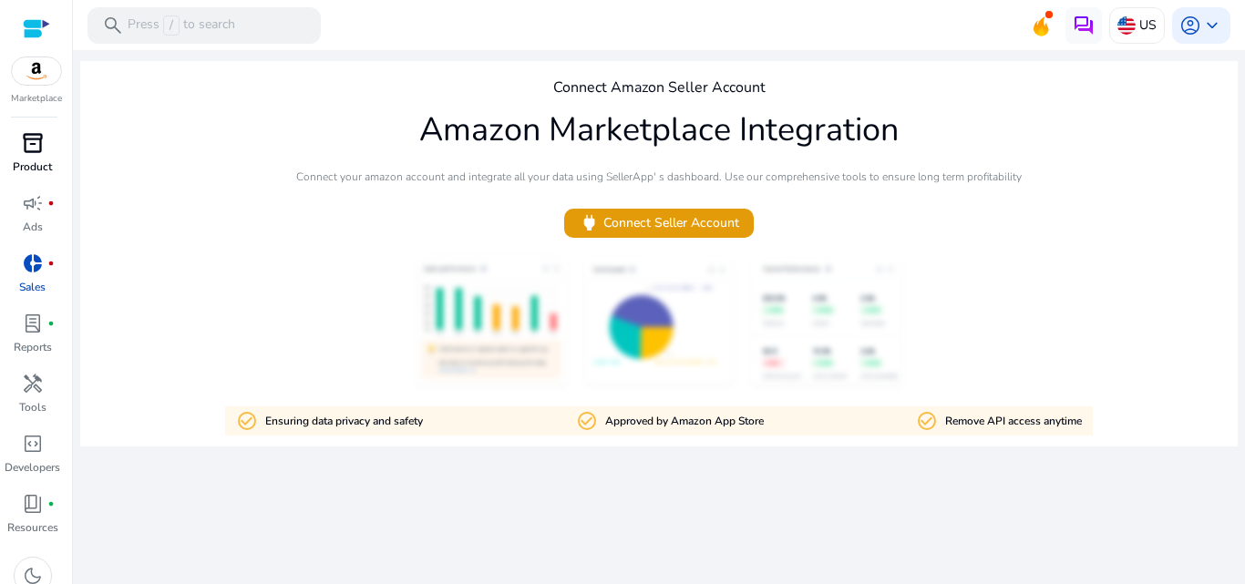
click at [32, 149] on span "inventory_2" at bounding box center [33, 143] width 22 height 22
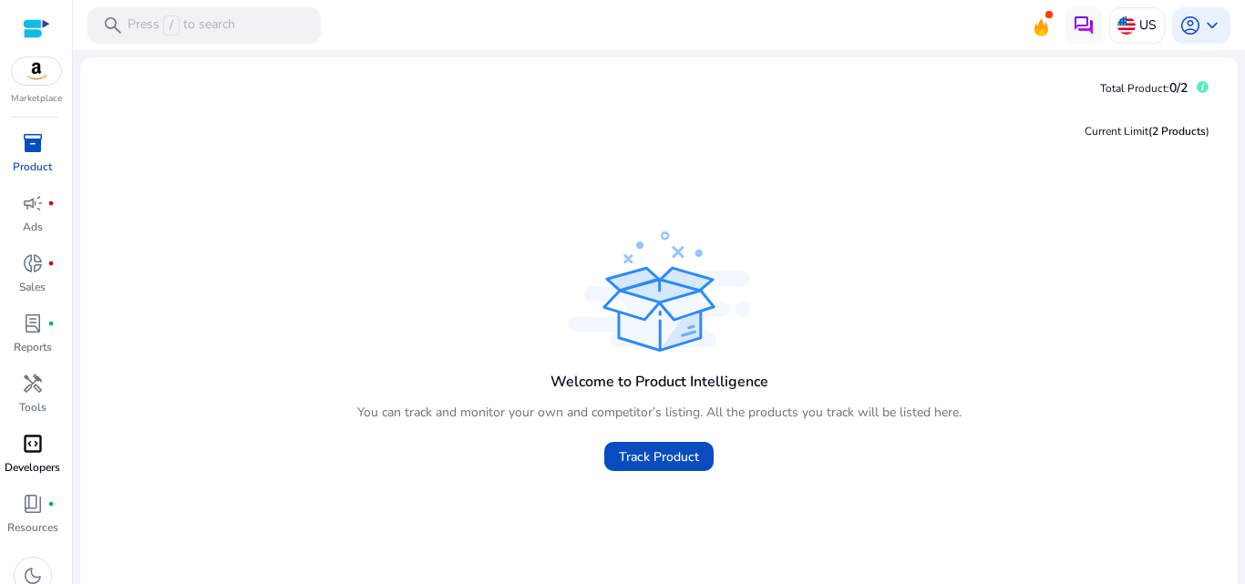
click at [35, 449] on span "code_blocks" at bounding box center [33, 444] width 22 height 22
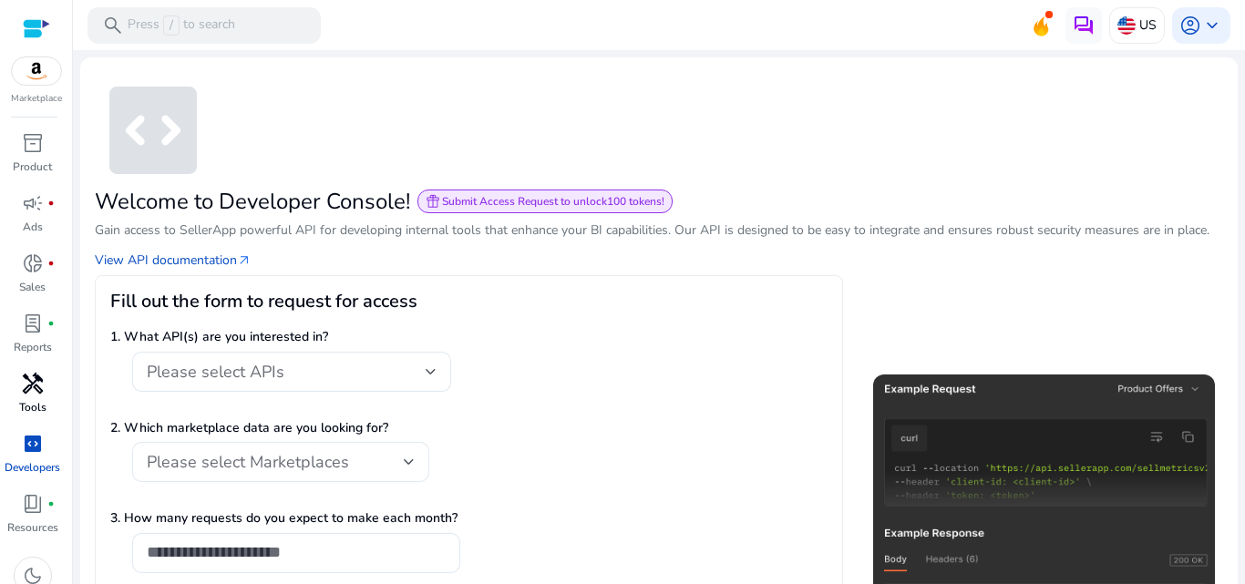
click at [29, 403] on p "Tools" at bounding box center [32, 407] width 27 height 16
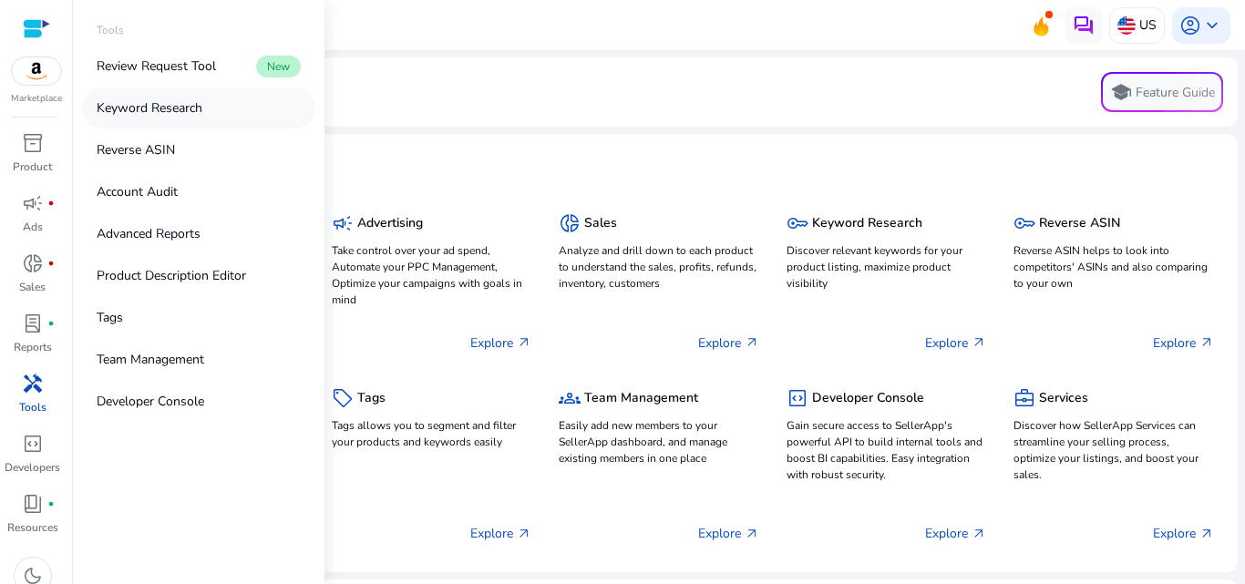
click at [145, 116] on p "Keyword Research" at bounding box center [150, 107] width 106 height 19
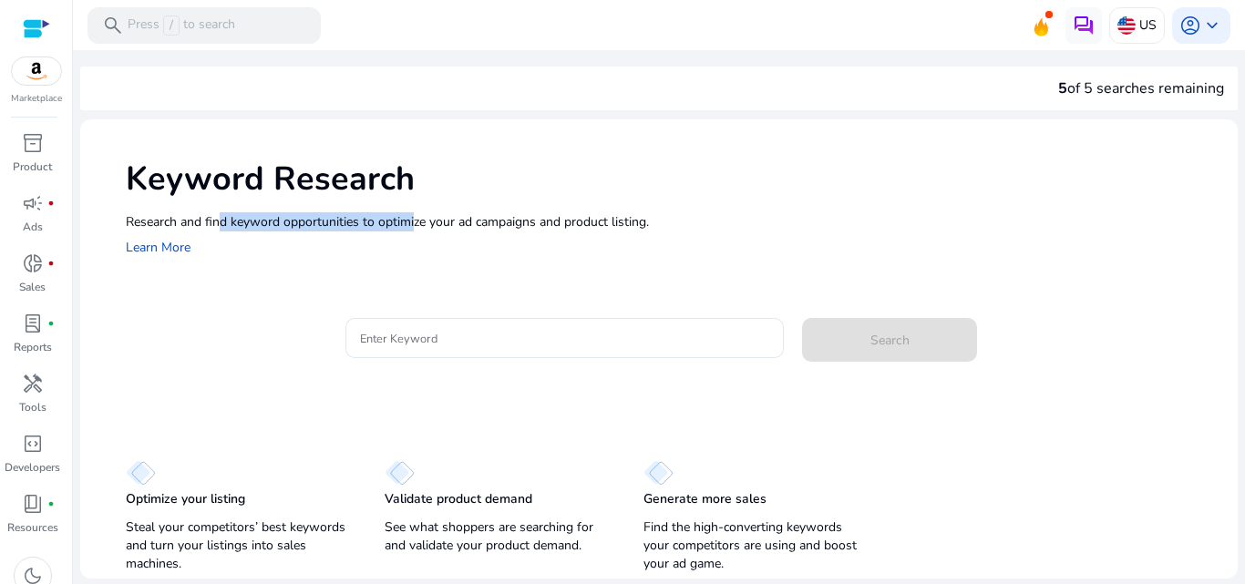
drag, startPoint x: 222, startPoint y: 214, endPoint x: 435, endPoint y: 217, distance: 212.3
click at [423, 219] on p "Research and find keyword opportunities to optimize your ad campaigns and produ…" at bounding box center [672, 221] width 1093 height 19
click at [435, 217] on p "Research and find keyword opportunities to optimize your ad campaigns and produ…" at bounding box center [672, 221] width 1093 height 19
click at [1159, 85] on div "5 of 5 searches remaining" at bounding box center [1141, 88] width 166 height 22
click at [962, 81] on div "5 of 5 searches remaining" at bounding box center [658, 89] width 1157 height 44
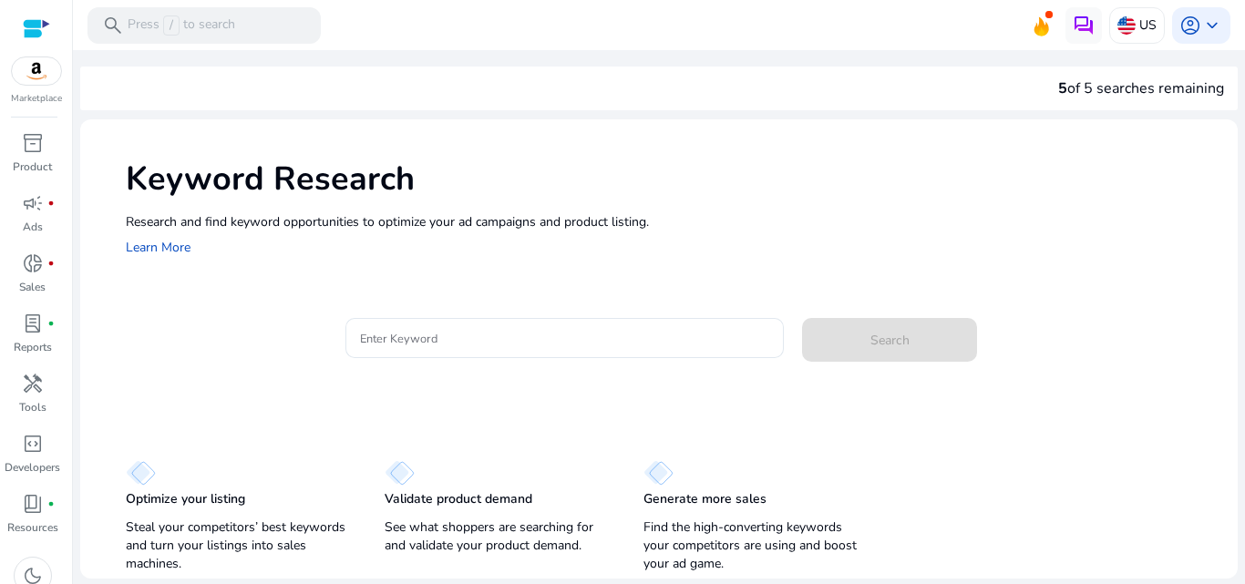
click at [723, 81] on div "5 of 5 searches remaining" at bounding box center [658, 89] width 1157 height 44
click at [1079, 88] on div "5 of 5 searches remaining" at bounding box center [1141, 88] width 166 height 22
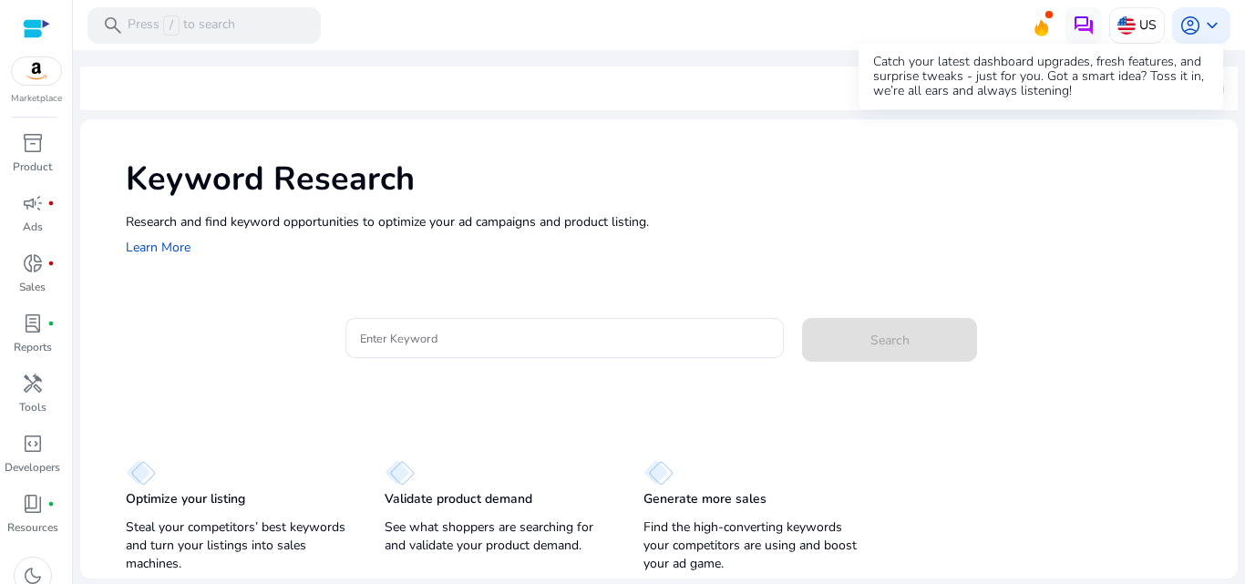
click at [1049, 26] on icon at bounding box center [1040, 24] width 27 height 26
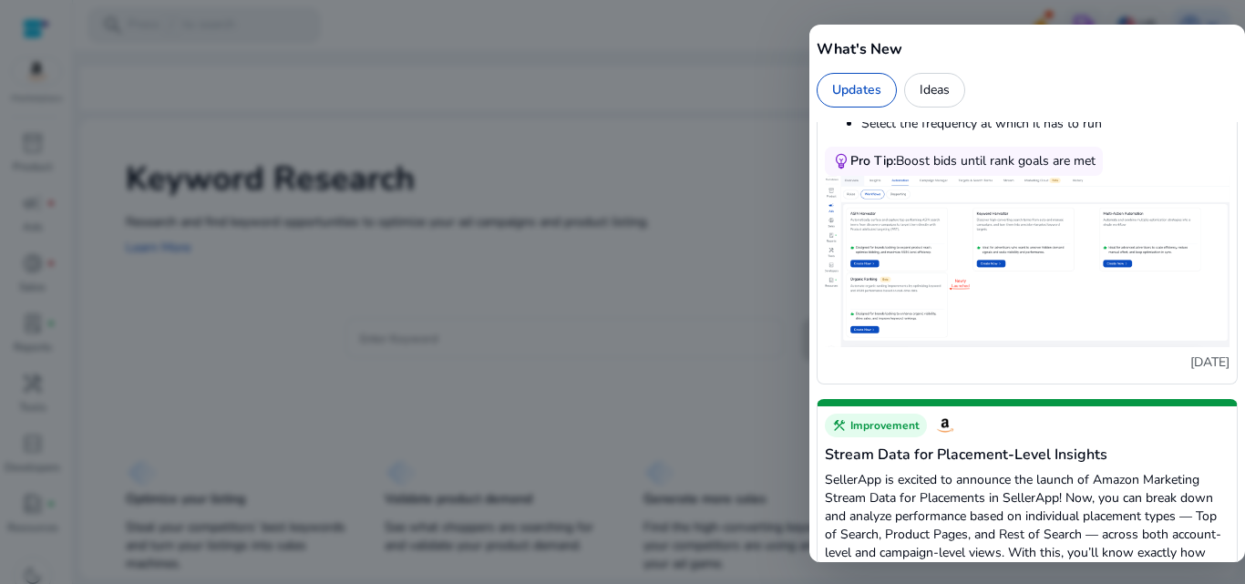
scroll to position [729, 0]
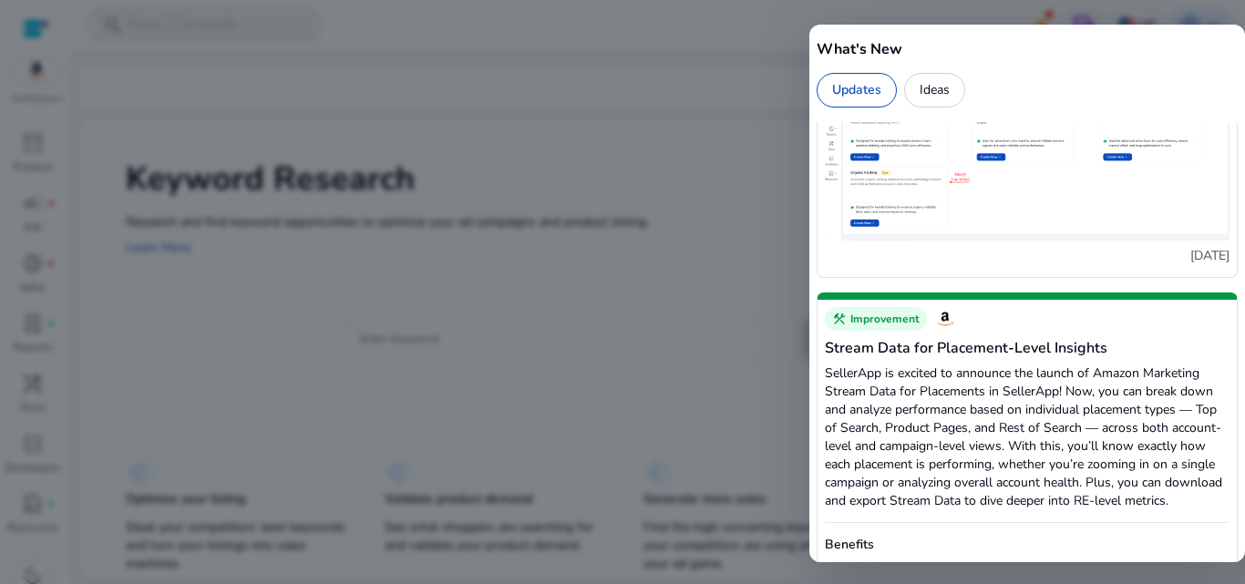
click at [964, 100] on div "Updates Ideas" at bounding box center [1026, 90] width 421 height 35
click at [949, 98] on div "Ideas" at bounding box center [934, 90] width 61 height 35
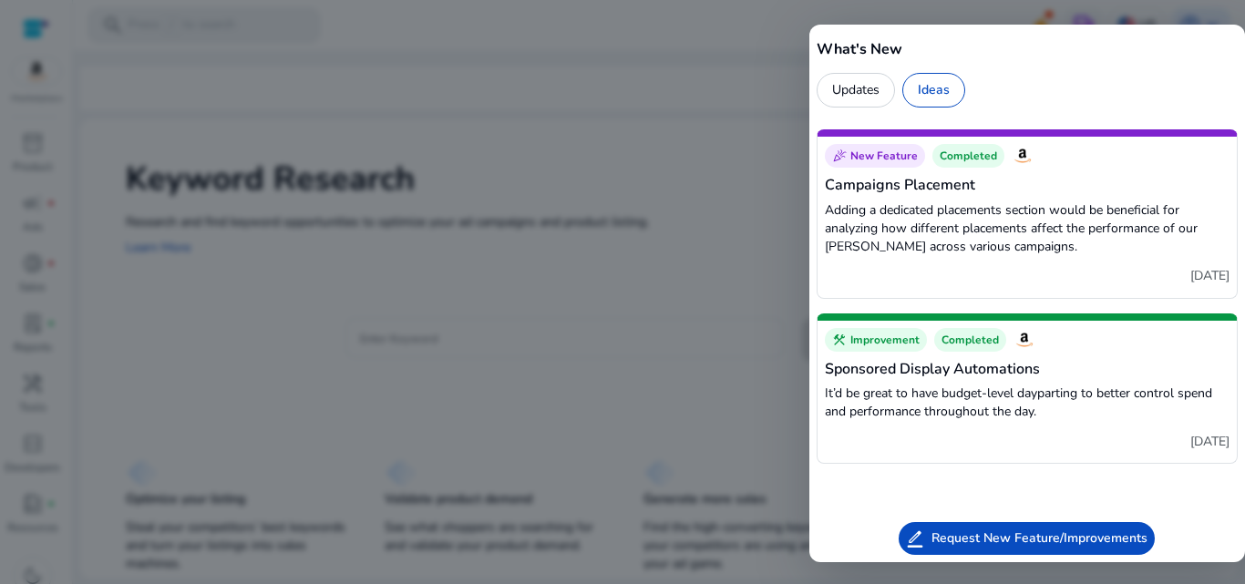
click at [876, 81] on div "Updates" at bounding box center [855, 90] width 78 height 35
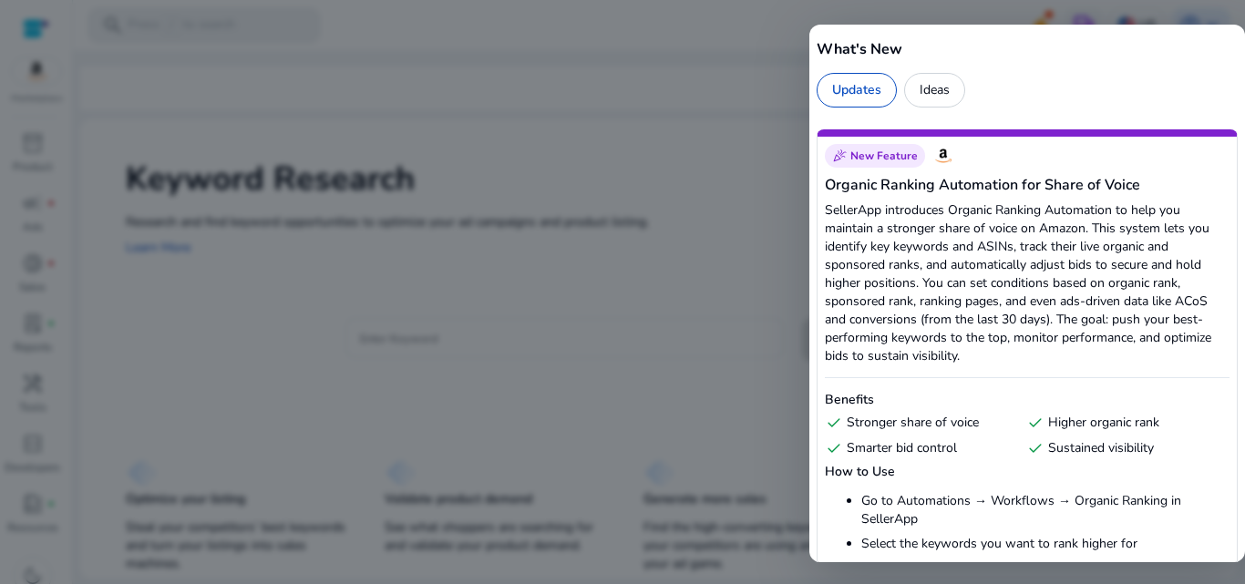
click at [724, 98] on div at bounding box center [622, 292] width 1245 height 584
